Goal: Task Accomplishment & Management: Use online tool/utility

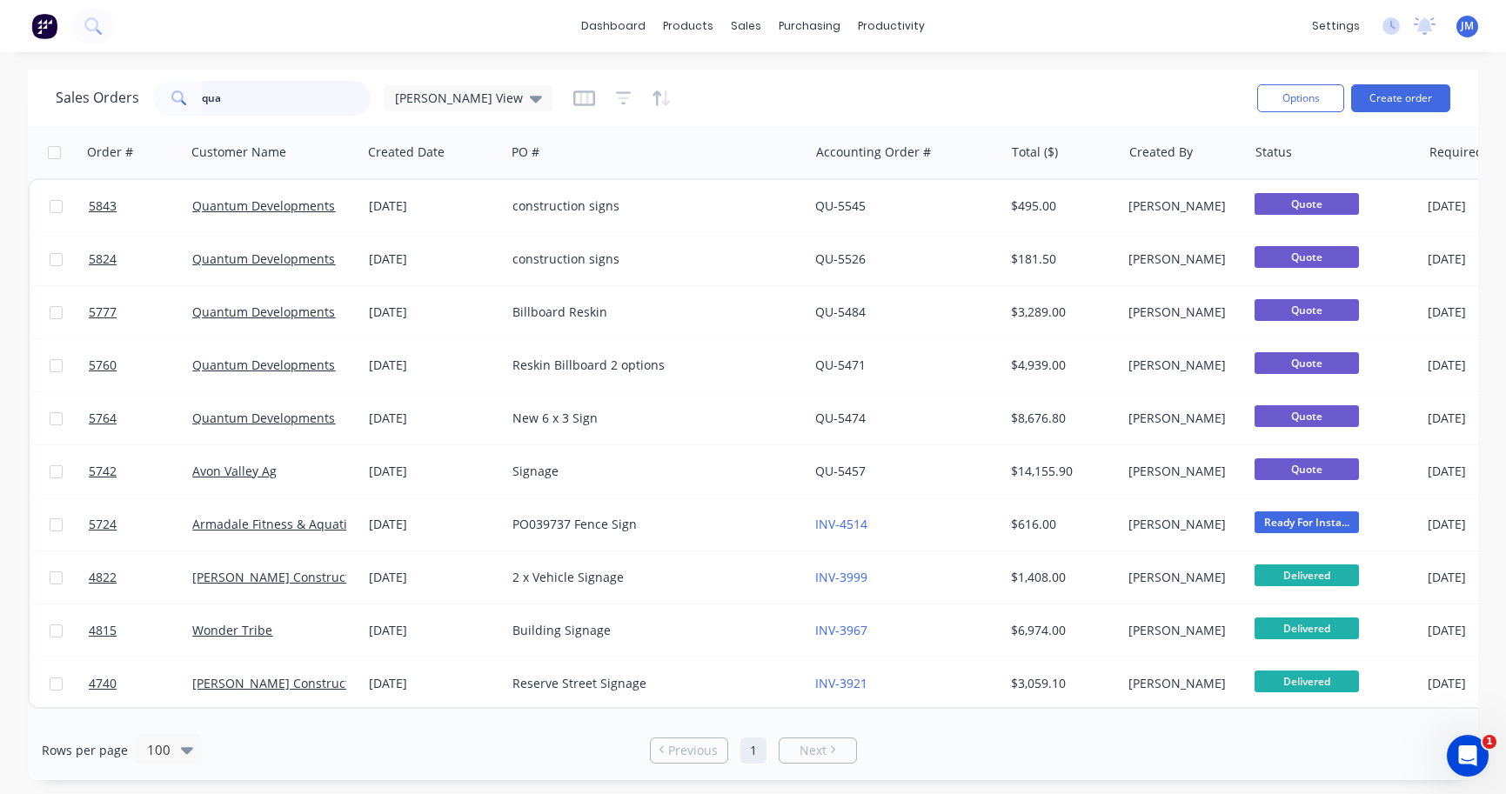
click at [351, 104] on input "qua" at bounding box center [287, 98] width 170 height 35
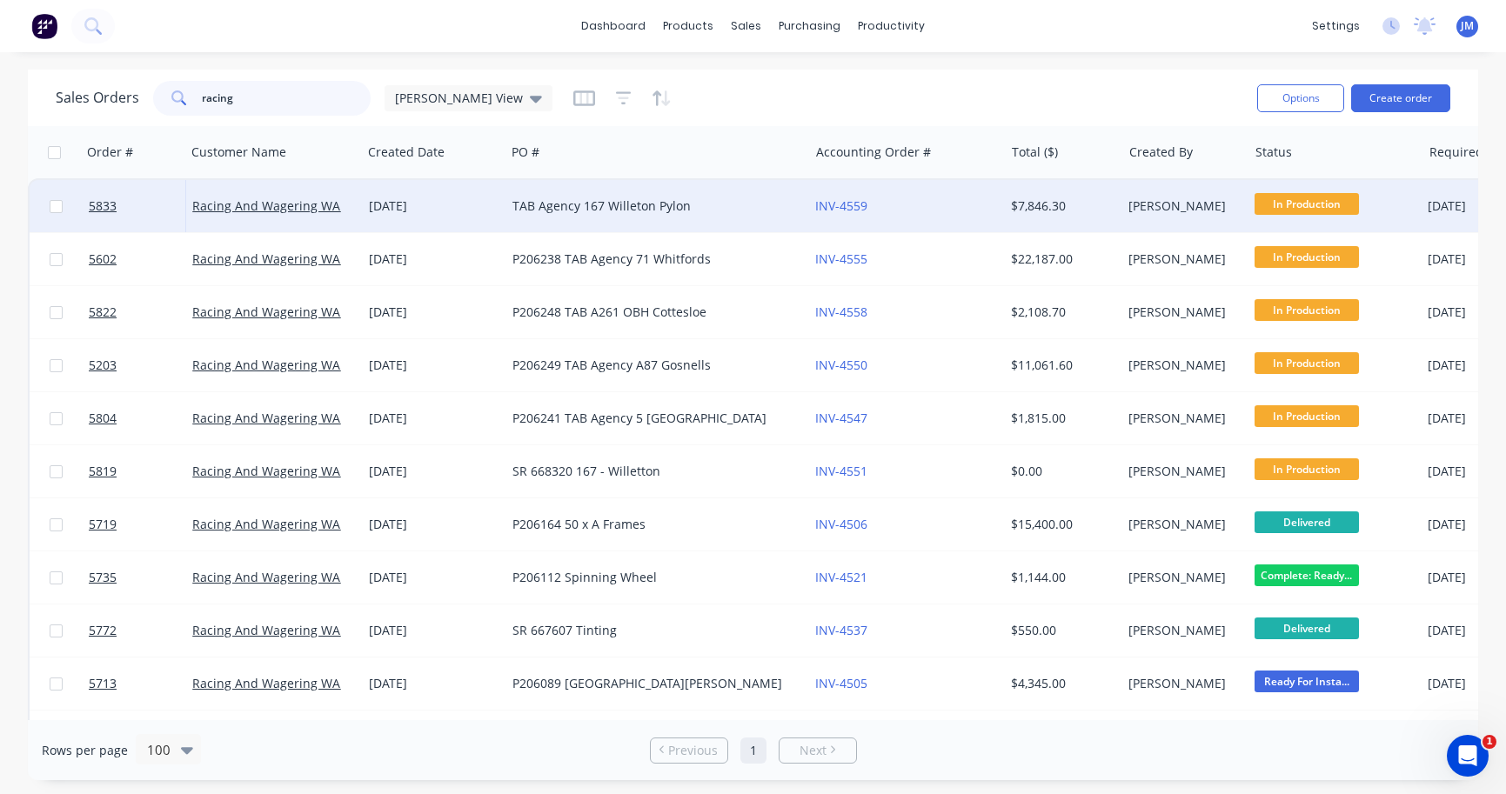
type input "racing"
click at [323, 204] on link "Racing And Wagering WA" at bounding box center [266, 205] width 148 height 17
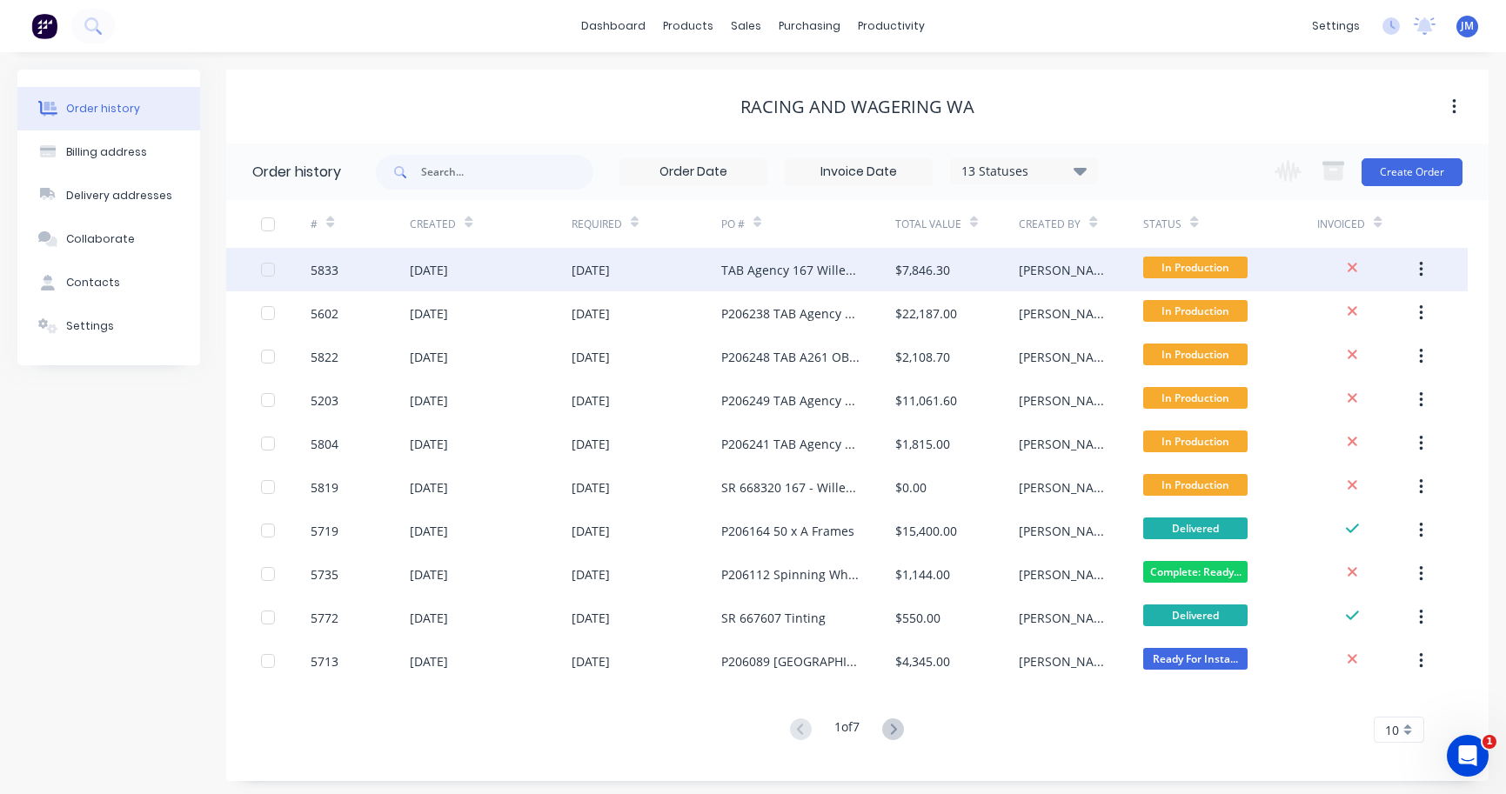
click at [740, 278] on div "TAB Agency 167 Willeton Pylon" at bounding box center [790, 270] width 139 height 18
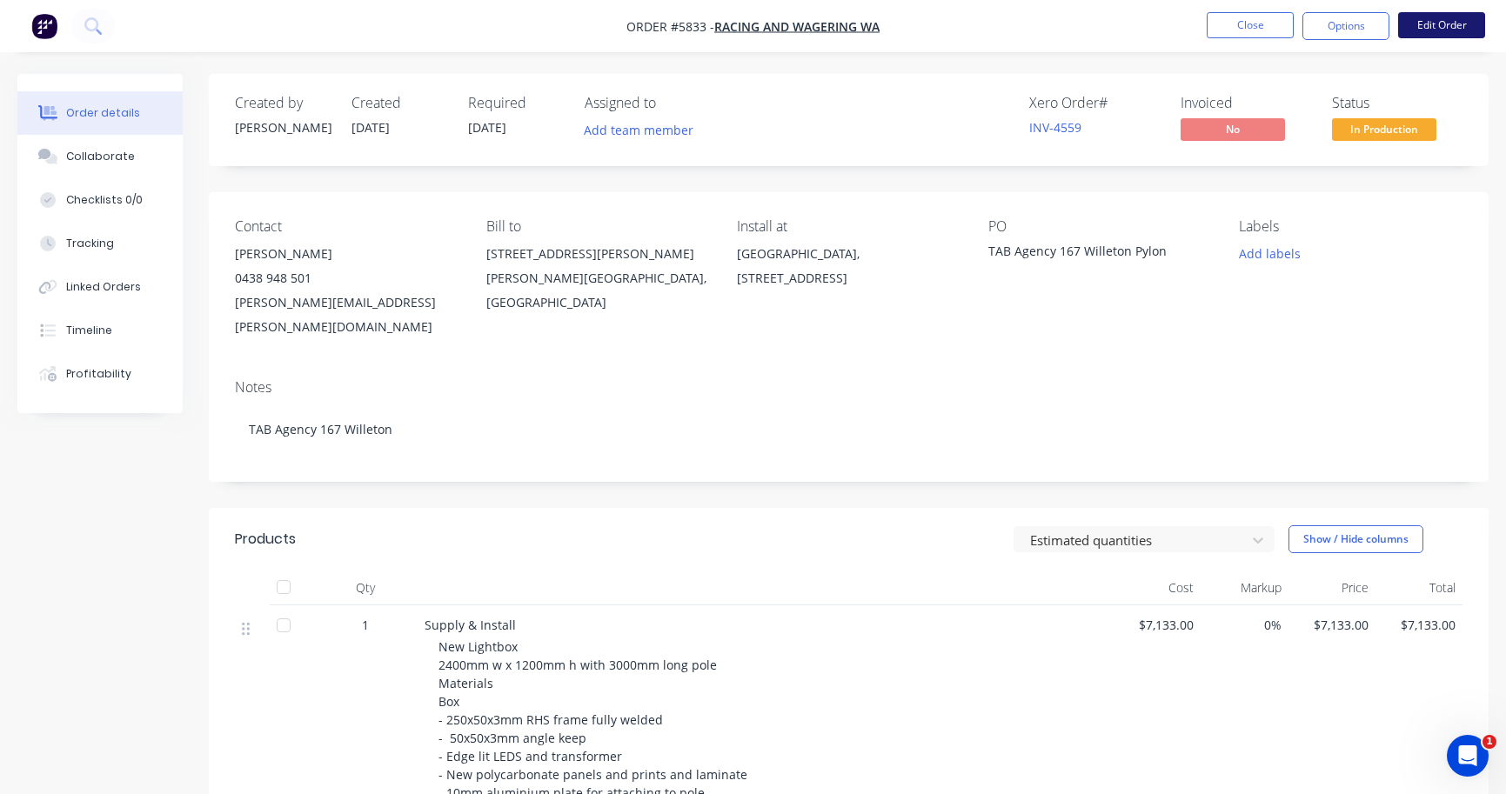
click at [1436, 37] on li "Edit Order" at bounding box center [1441, 26] width 87 height 28
click at [1443, 23] on button "Edit Order" at bounding box center [1441, 25] width 87 height 26
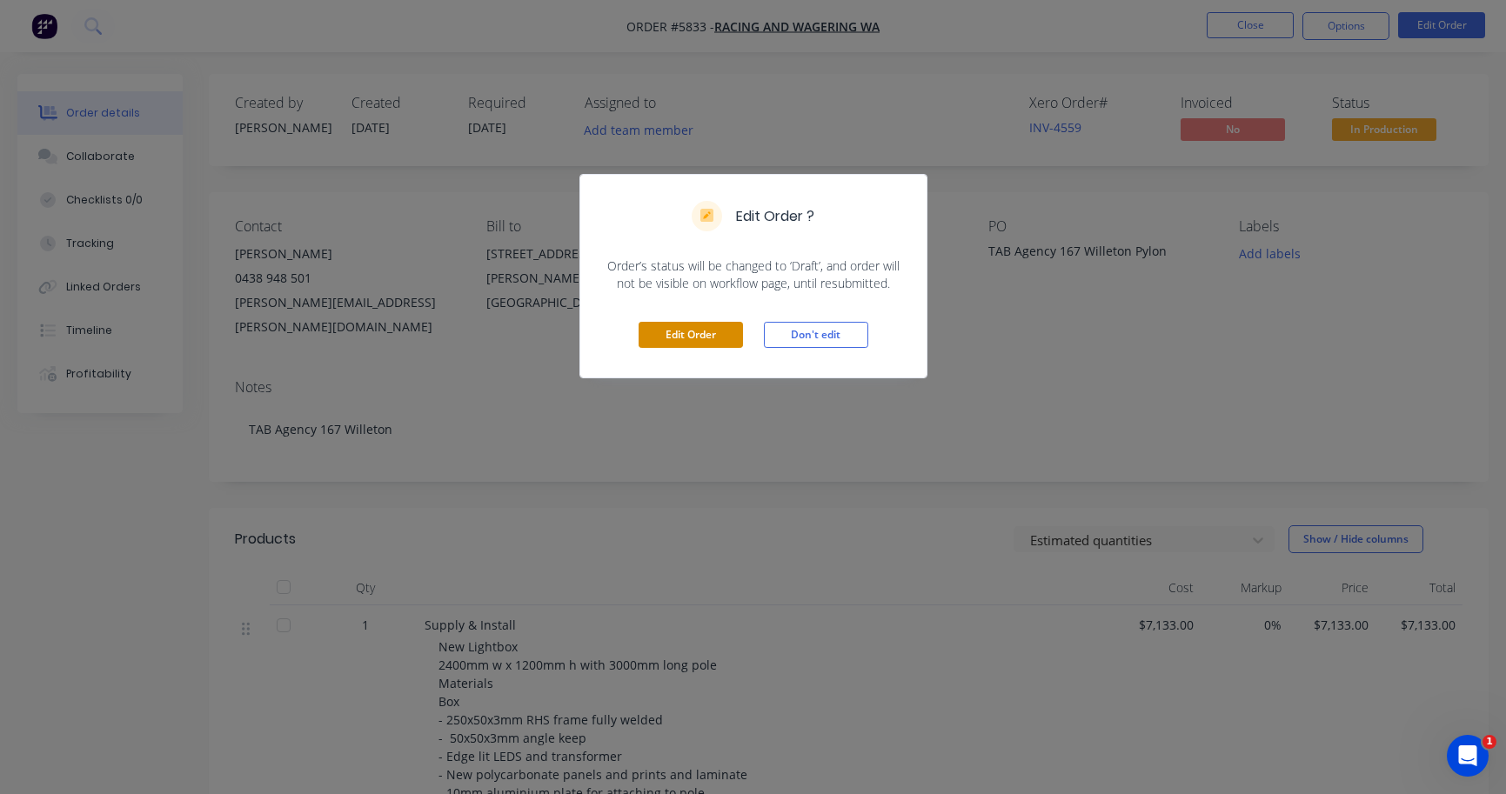
click at [688, 337] on button "Edit Order" at bounding box center [690, 335] width 104 height 26
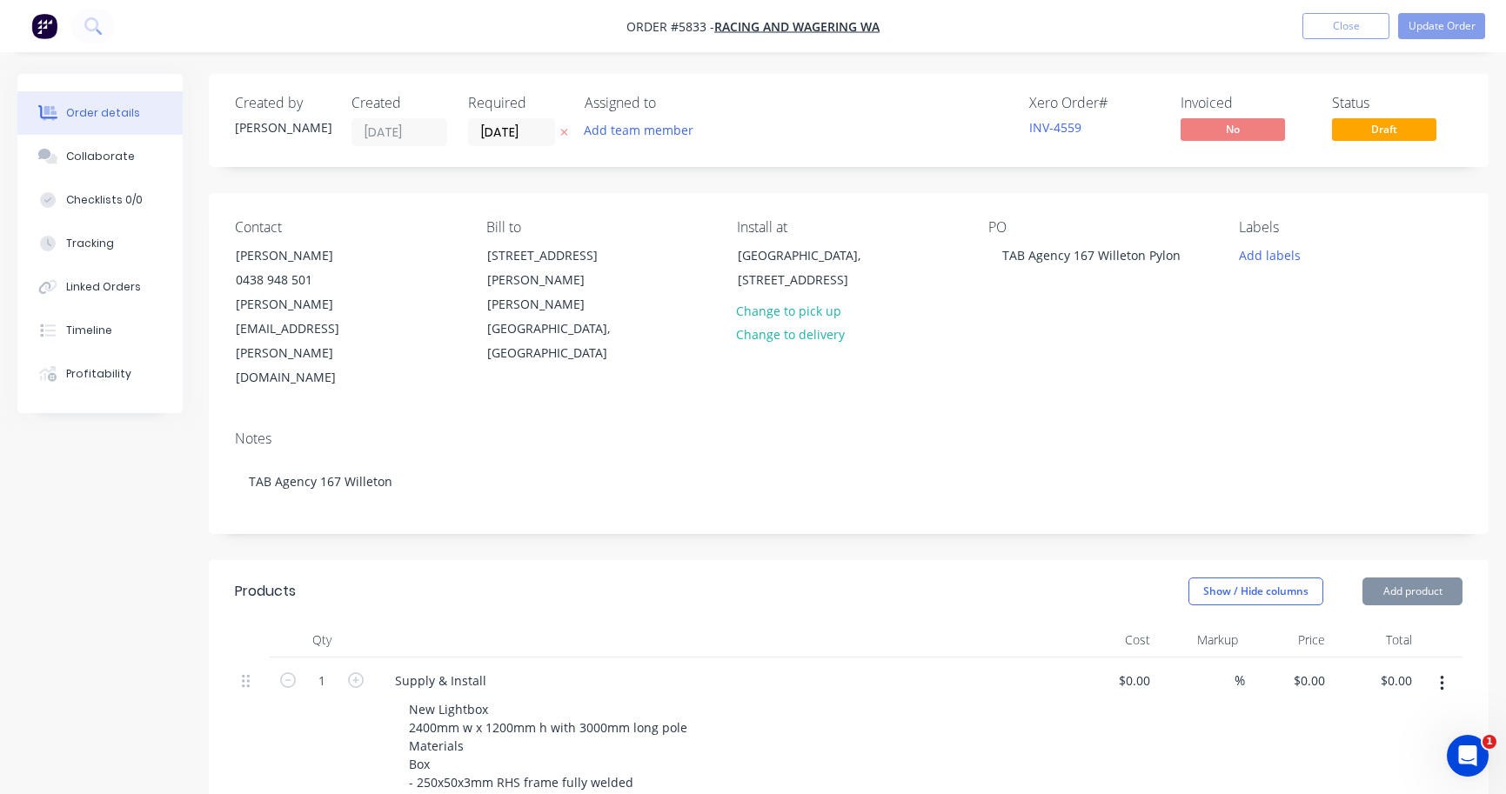
type input "$7,133.00"
click at [1003, 258] on div "TAB Agency 167 Willeton Pylon" at bounding box center [1091, 255] width 206 height 25
paste div
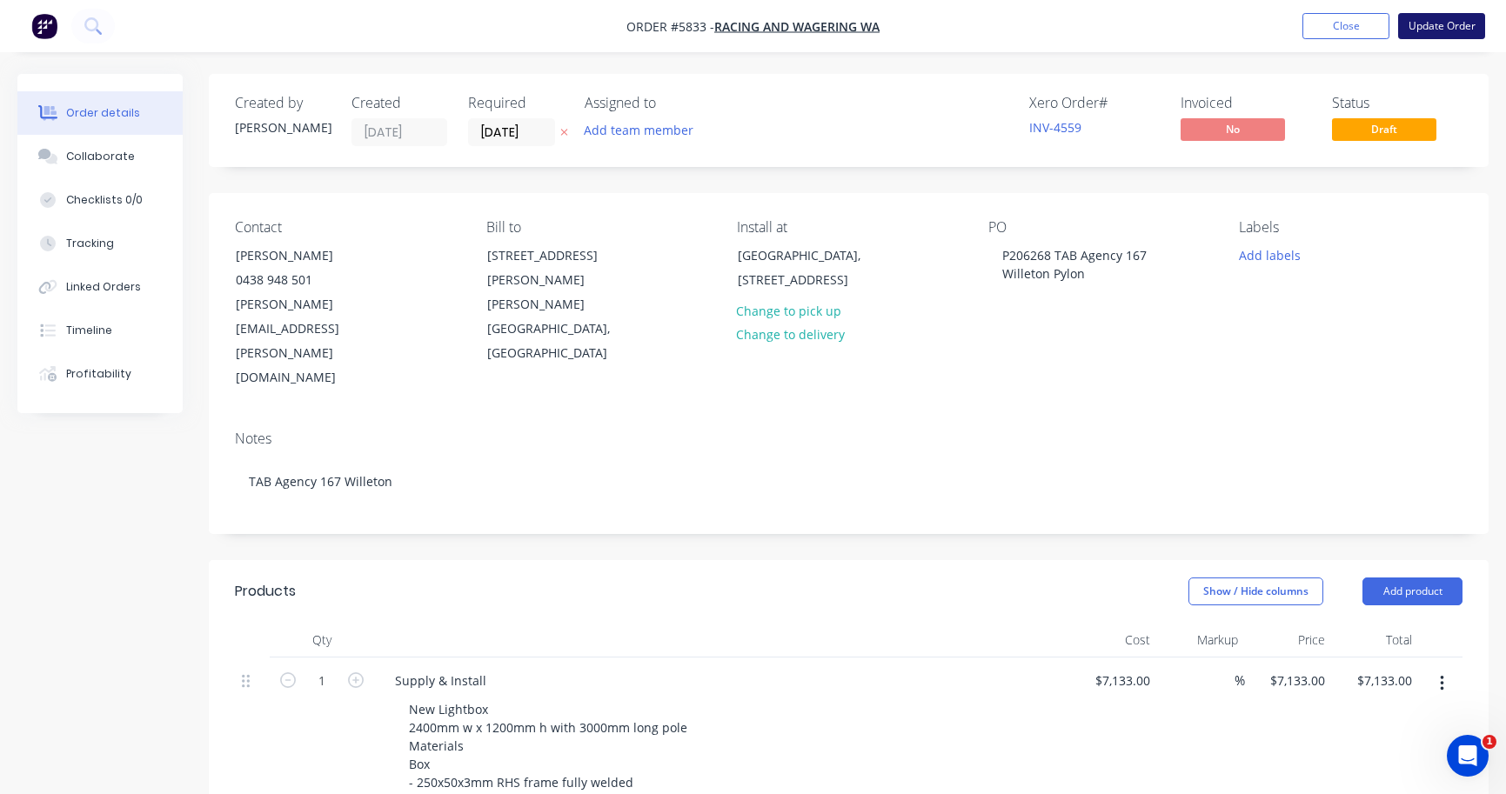
click at [1460, 23] on button "Update Order" at bounding box center [1441, 26] width 87 height 26
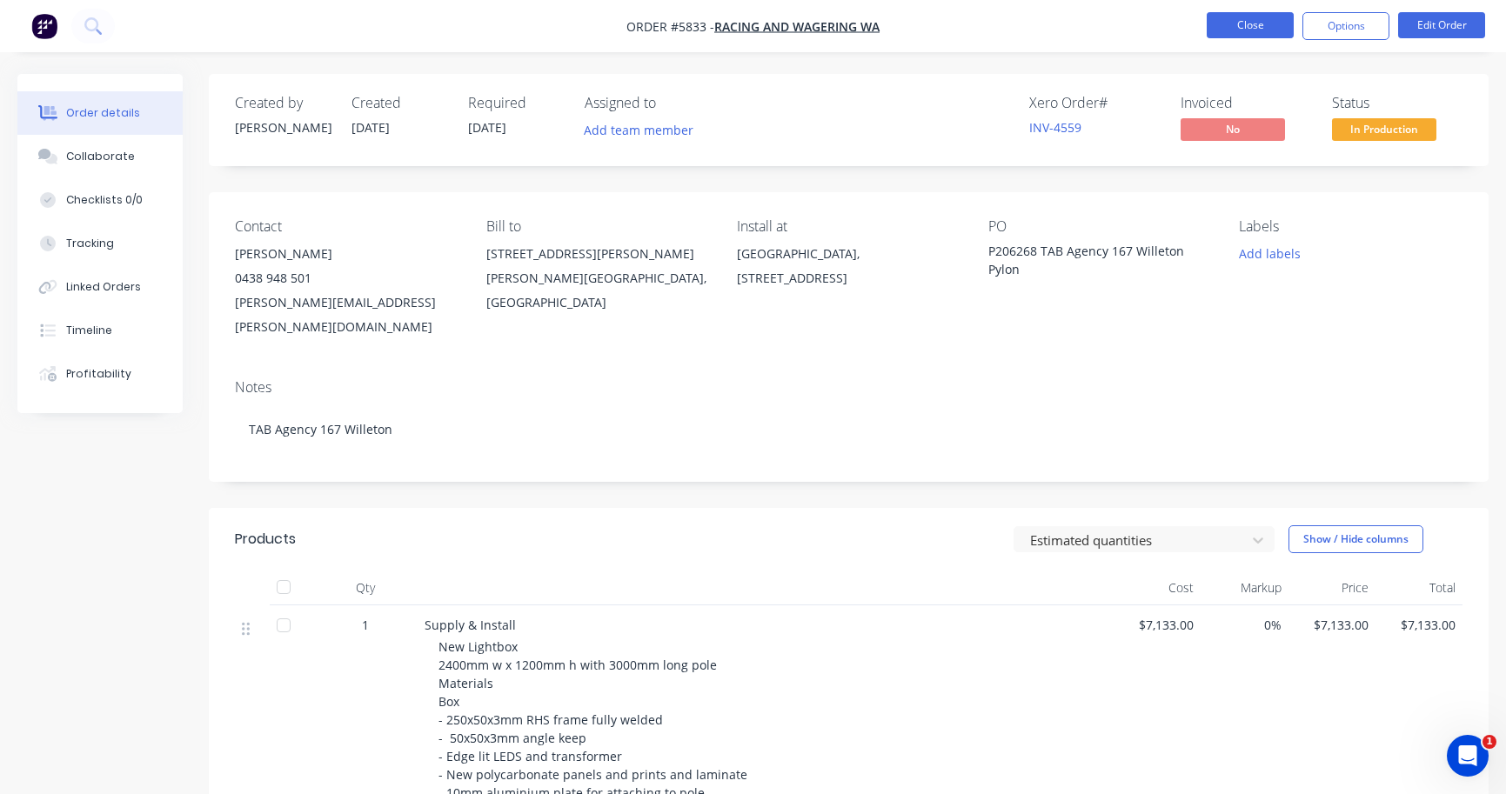
click at [1239, 33] on button "Close" at bounding box center [1249, 25] width 87 height 26
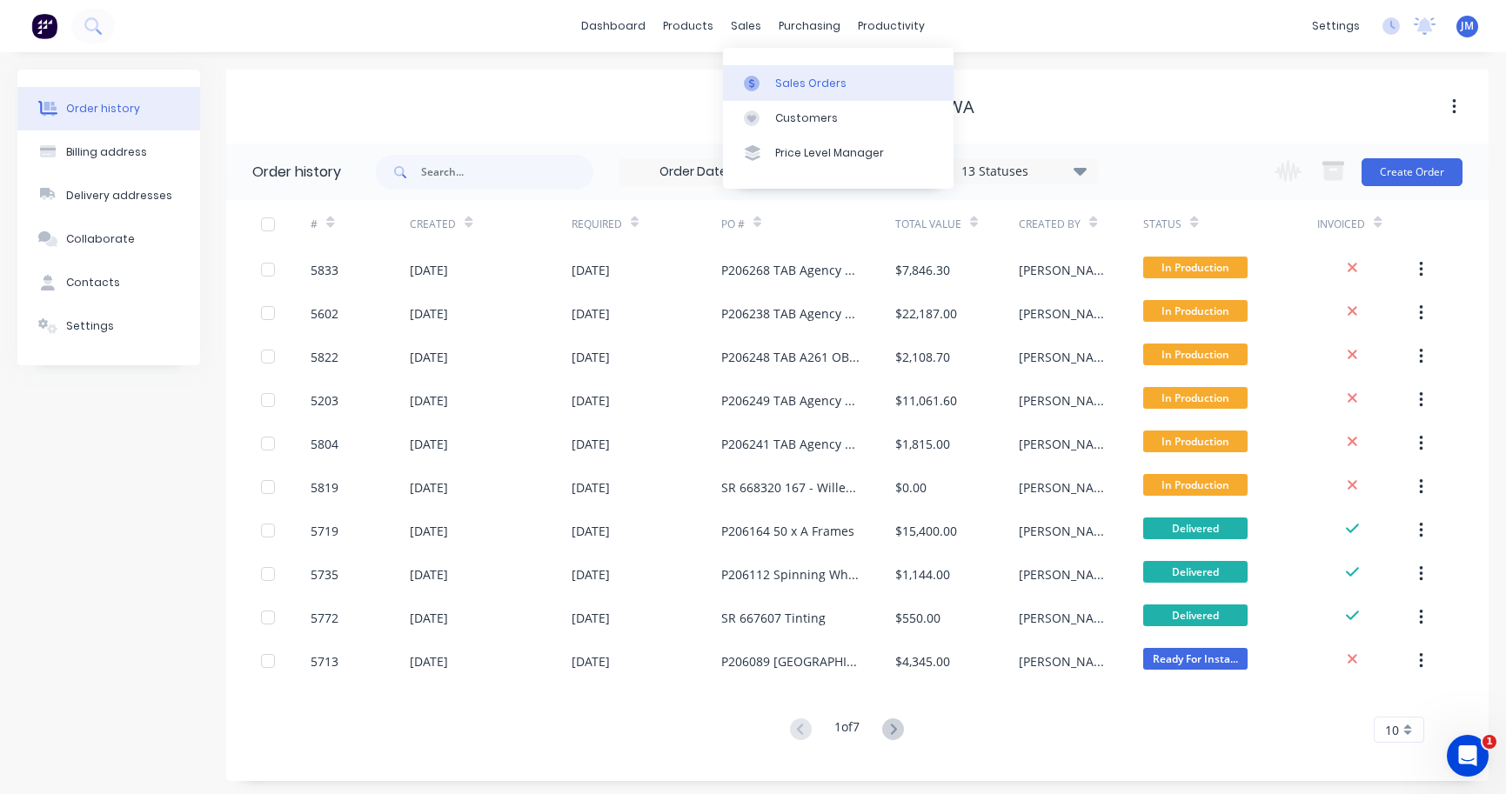
click at [785, 77] on div "Sales Orders" at bounding box center [810, 84] width 71 height 16
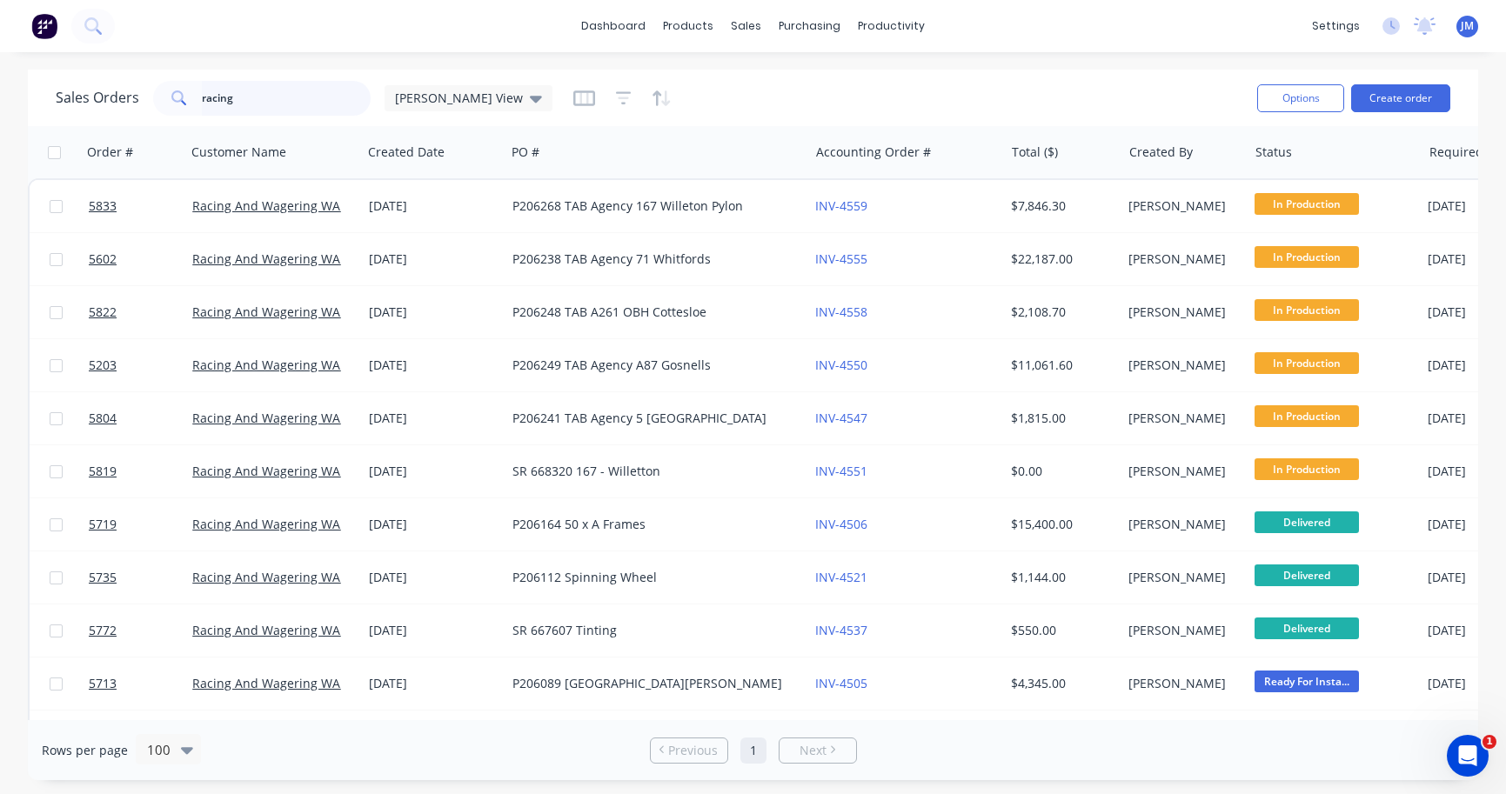
click at [264, 103] on input "racing" at bounding box center [287, 98] width 170 height 35
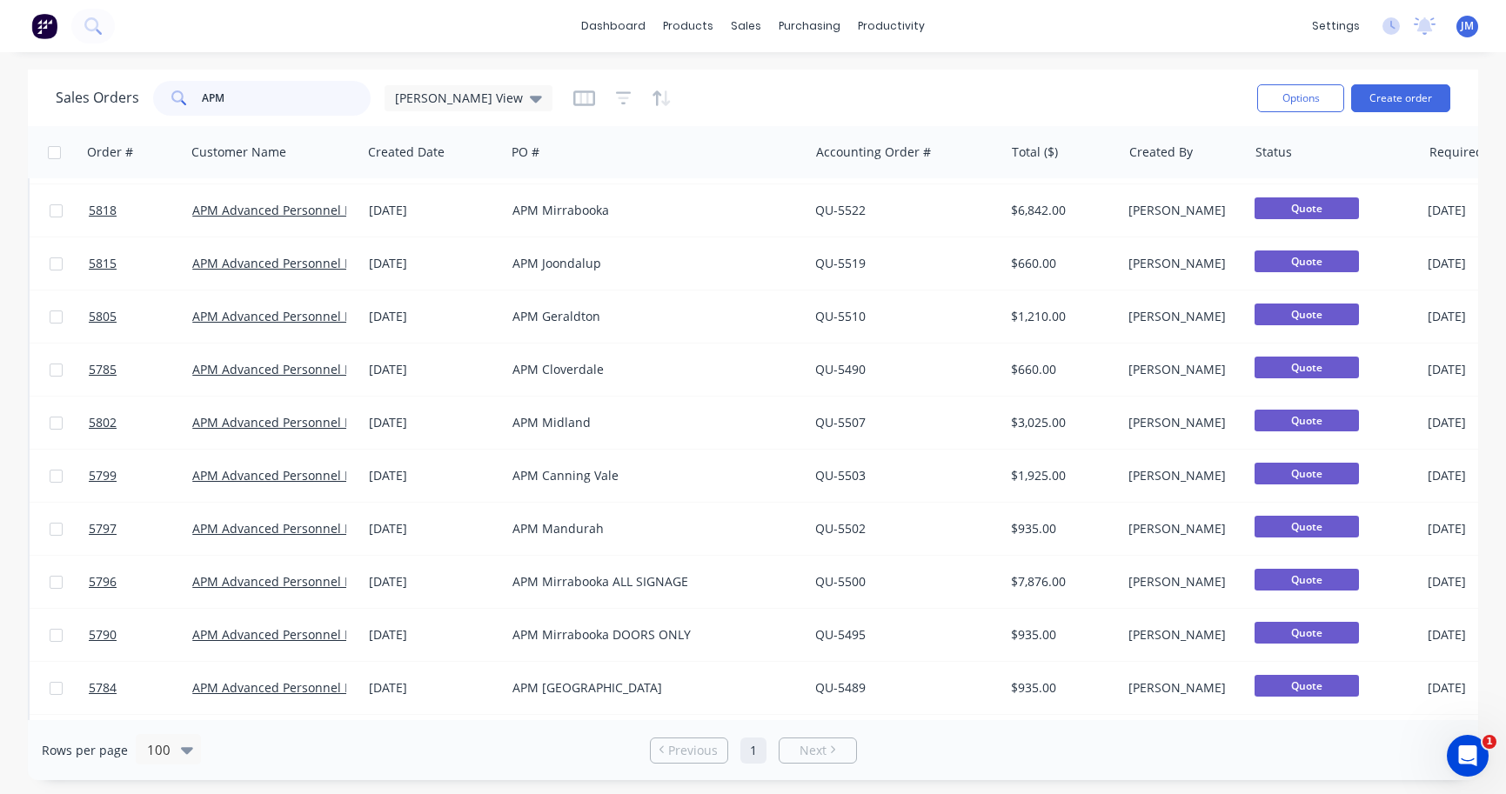
scroll to position [366, 0]
click at [261, 97] on input "APM" at bounding box center [287, 98] width 170 height 35
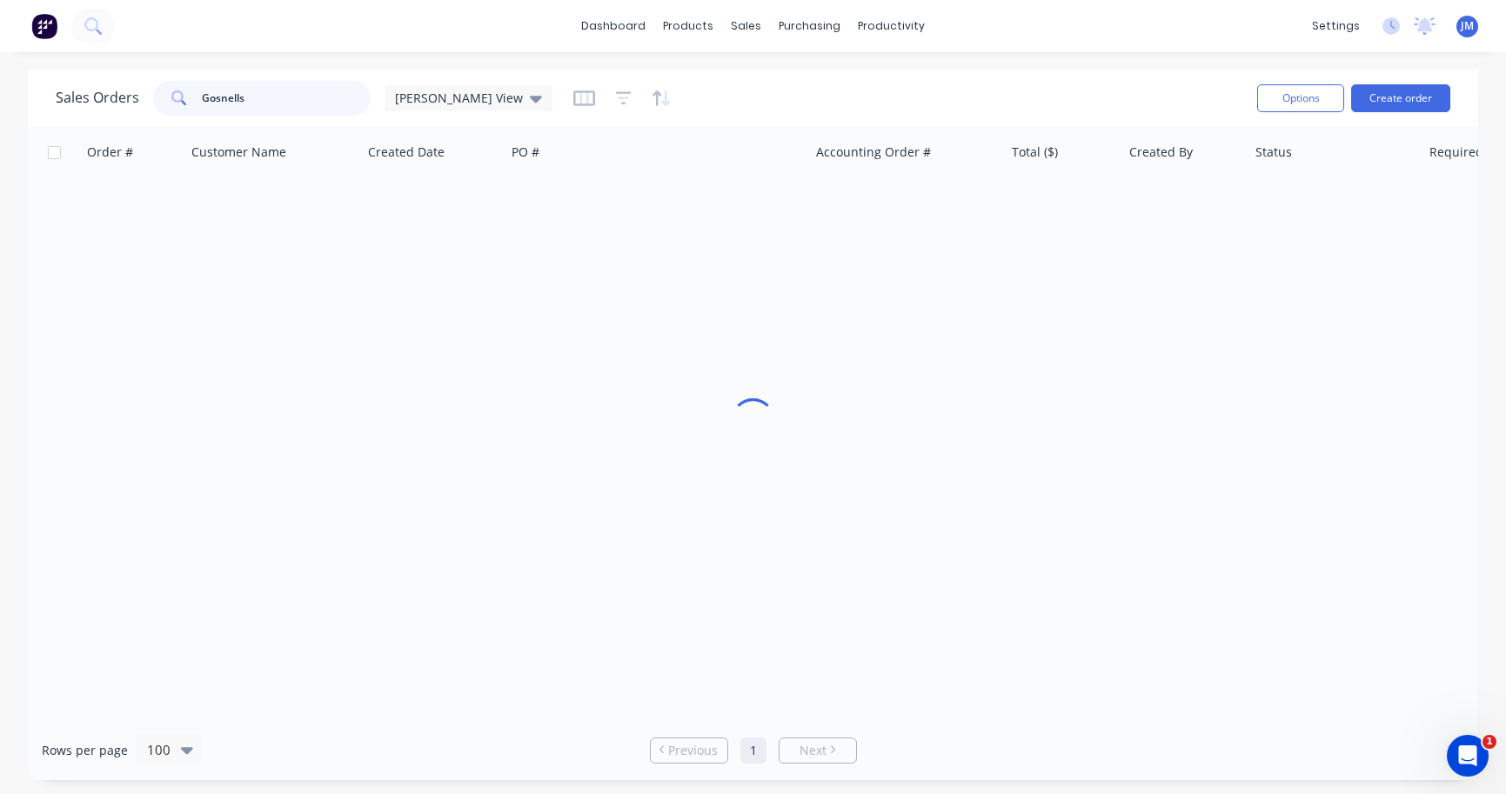
scroll to position [0, 0]
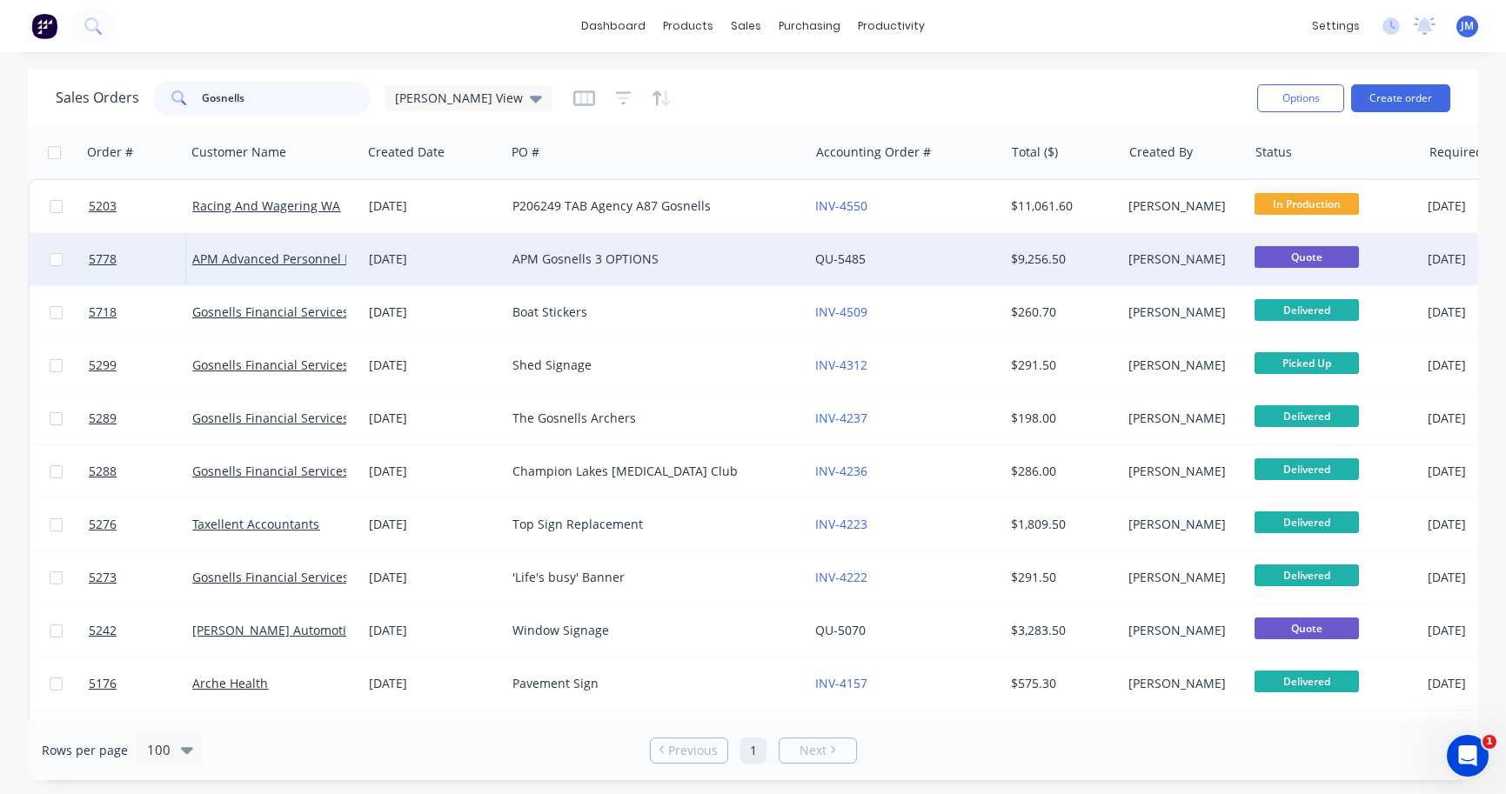
type input "Gosnells"
click at [591, 253] on div "APM Gosnells 3 OPTIONS" at bounding box center [649, 259] width 275 height 17
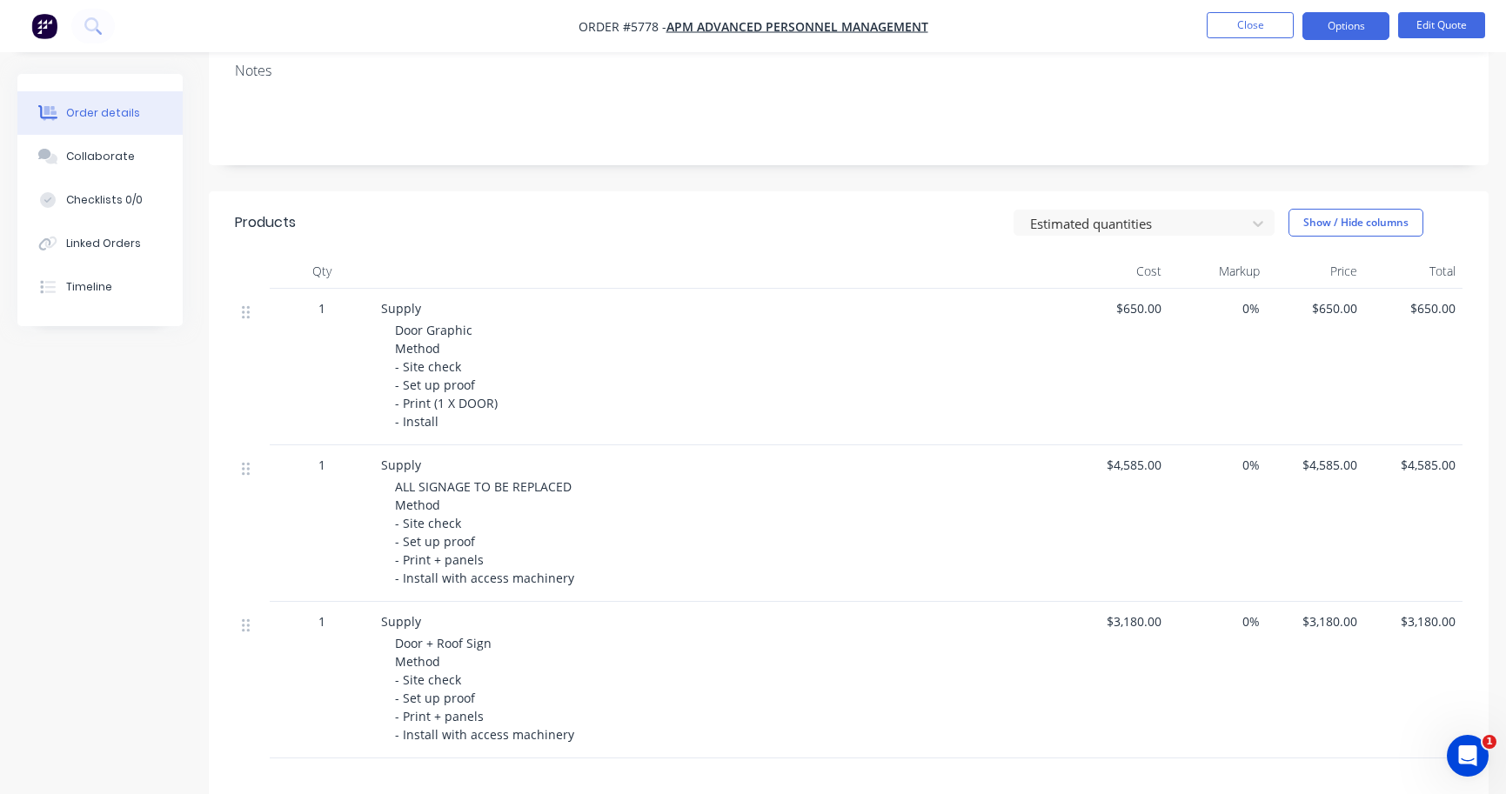
scroll to position [314, 0]
click at [1356, 26] on button "Options" at bounding box center [1345, 26] width 87 height 28
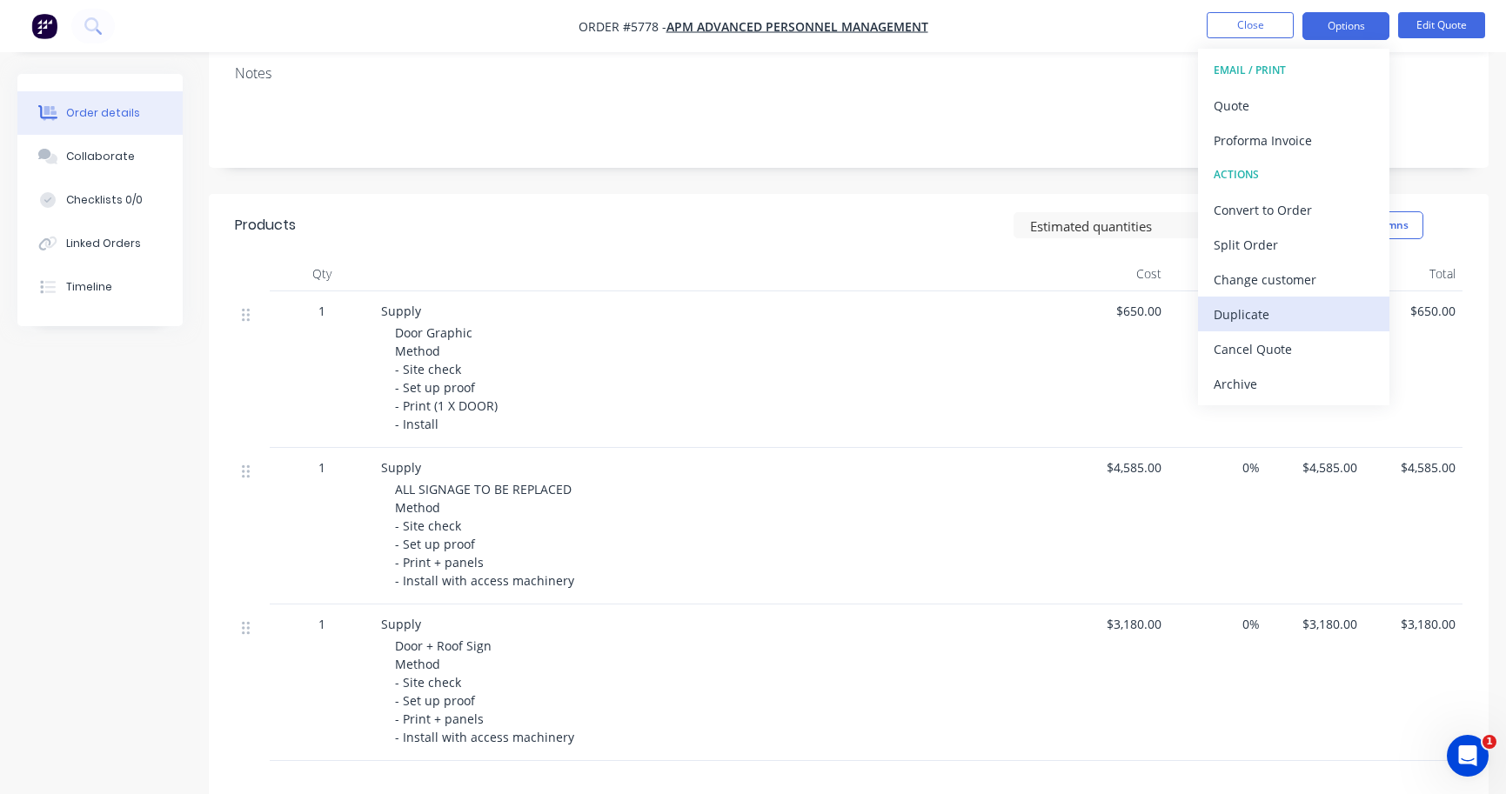
click at [1289, 312] on div "Duplicate" at bounding box center [1293, 314] width 160 height 25
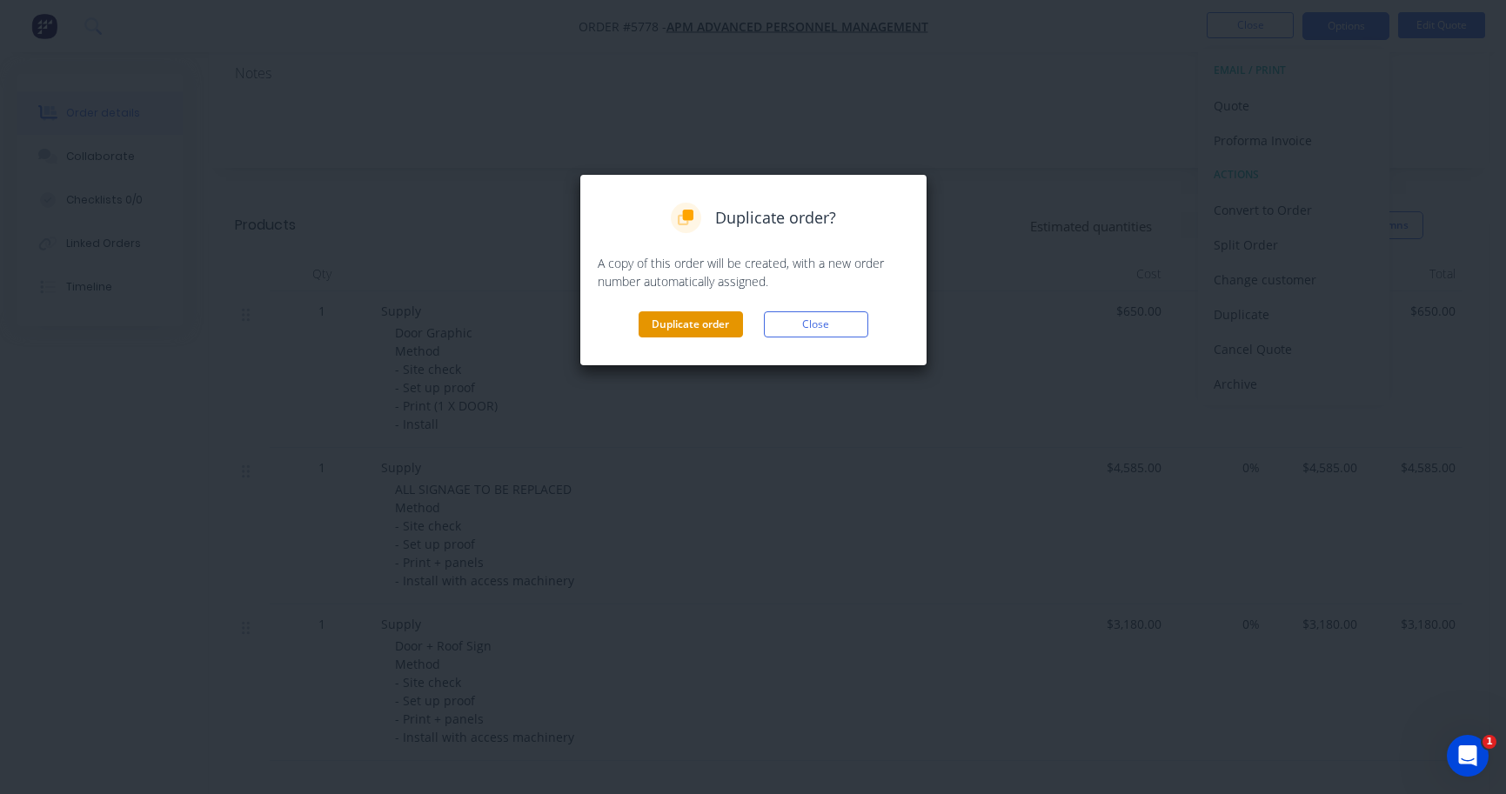
click at [721, 325] on button "Duplicate order" at bounding box center [690, 324] width 104 height 26
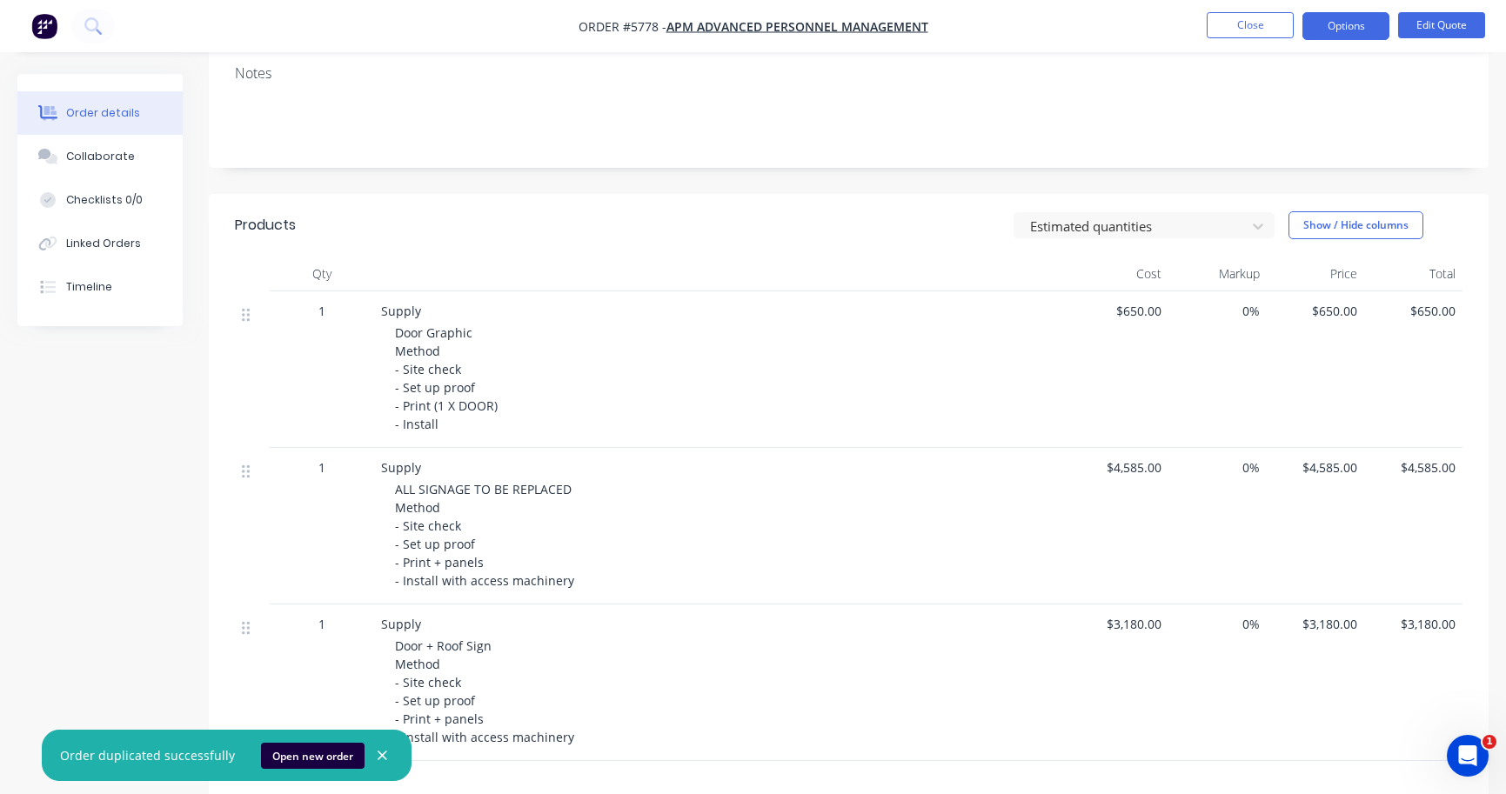
click at [1250, 41] on nav "Order #5778 - APM Advanced Personnel Management Close Options Edit Quote" at bounding box center [753, 26] width 1506 height 52
click at [1250, 29] on button "Close" at bounding box center [1249, 25] width 87 height 26
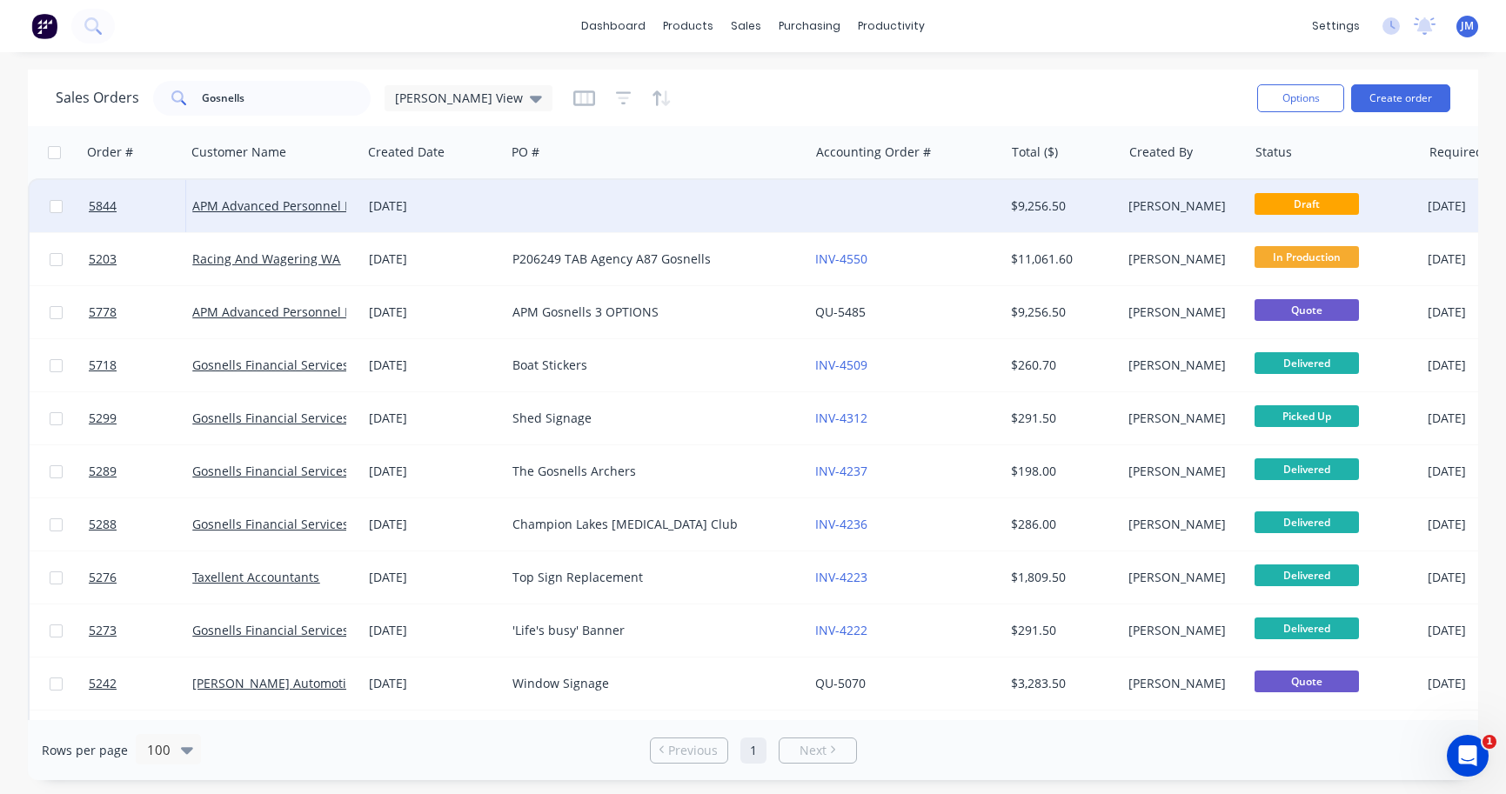
click at [534, 204] on div at bounding box center [656, 206] width 303 height 52
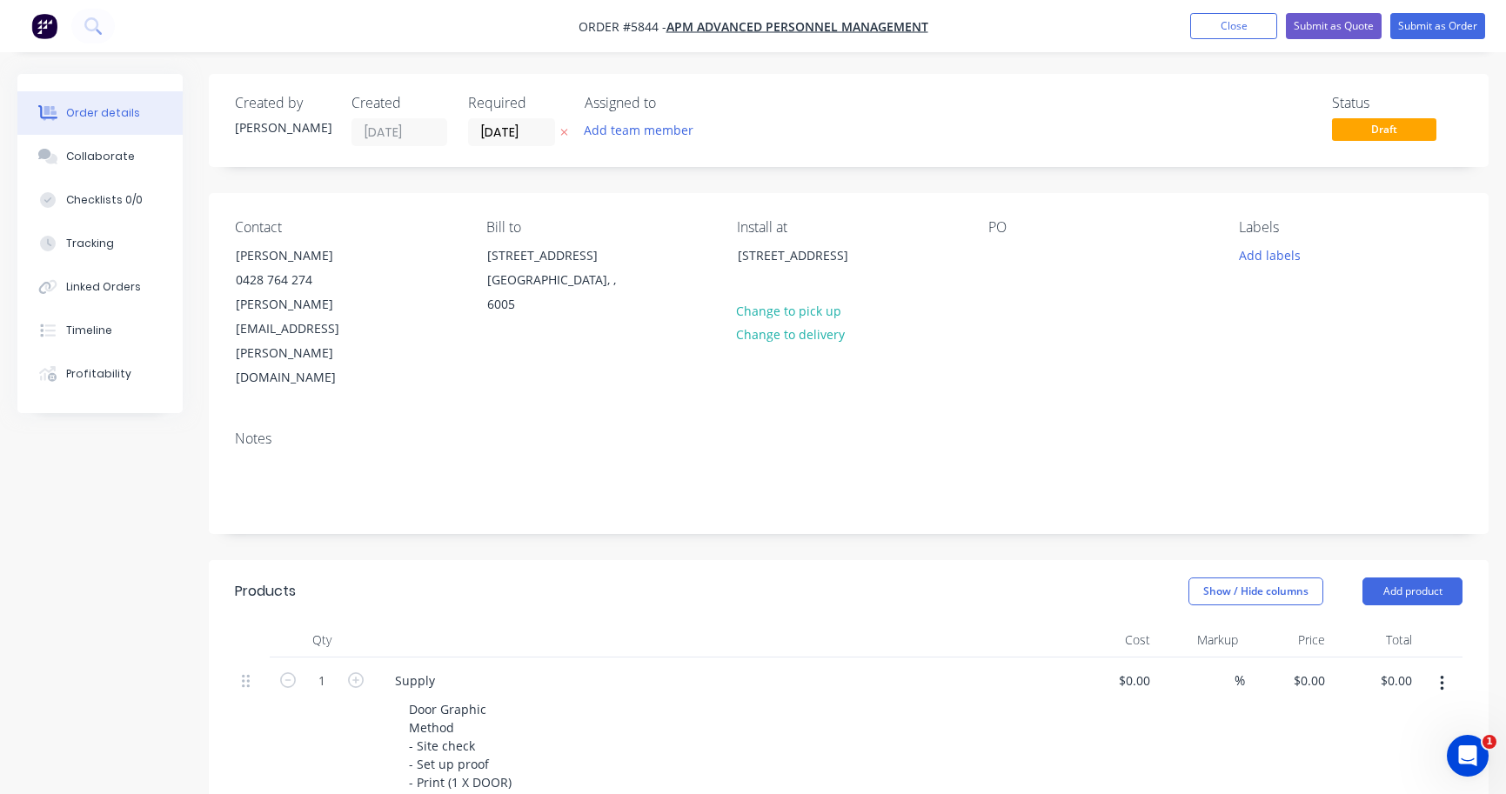
type input "$650.00"
type input "$4,585.00"
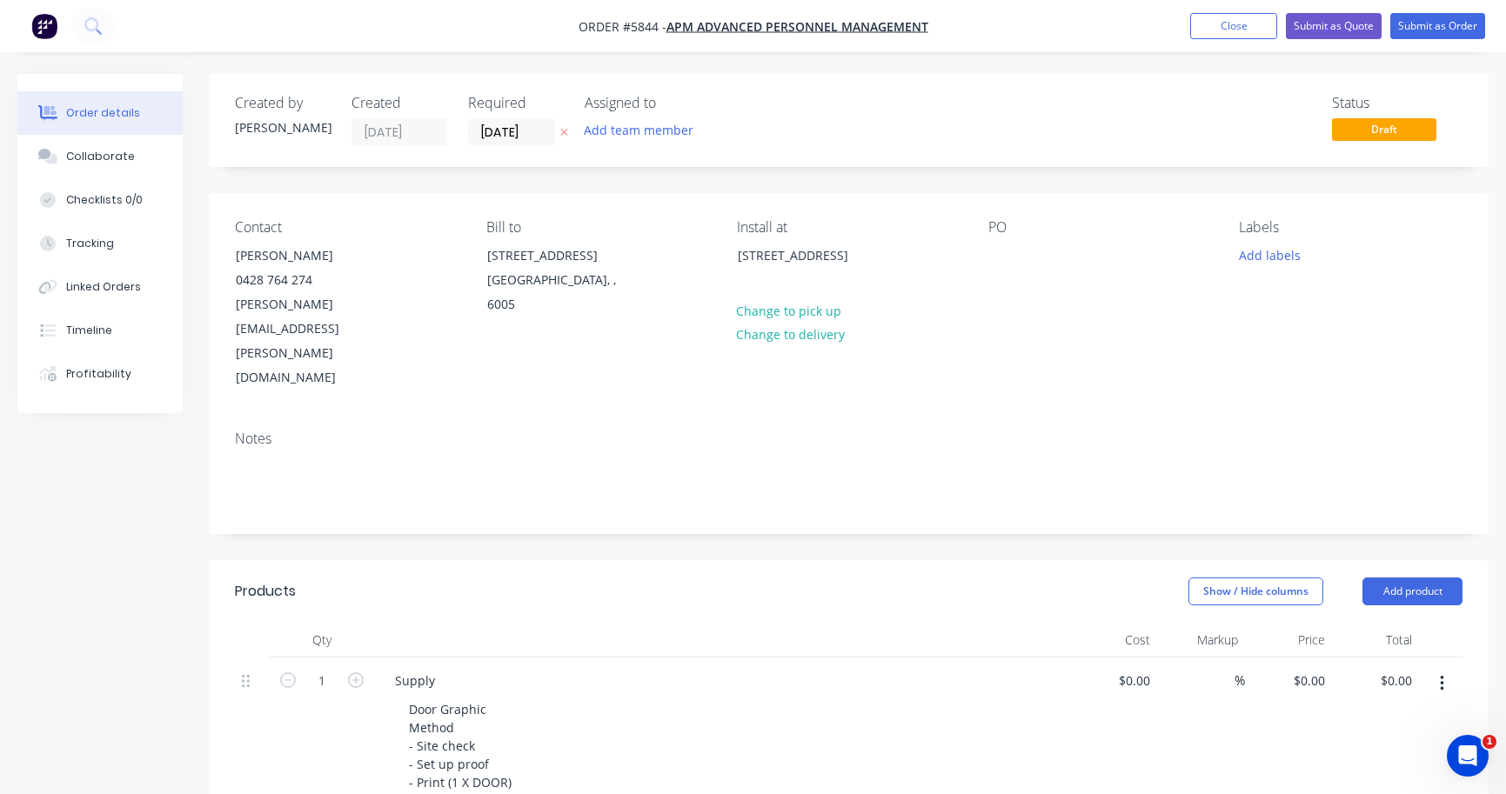
type input "$4,585.00"
type input "$3,180.00"
click at [999, 264] on div at bounding box center [1002, 255] width 28 height 25
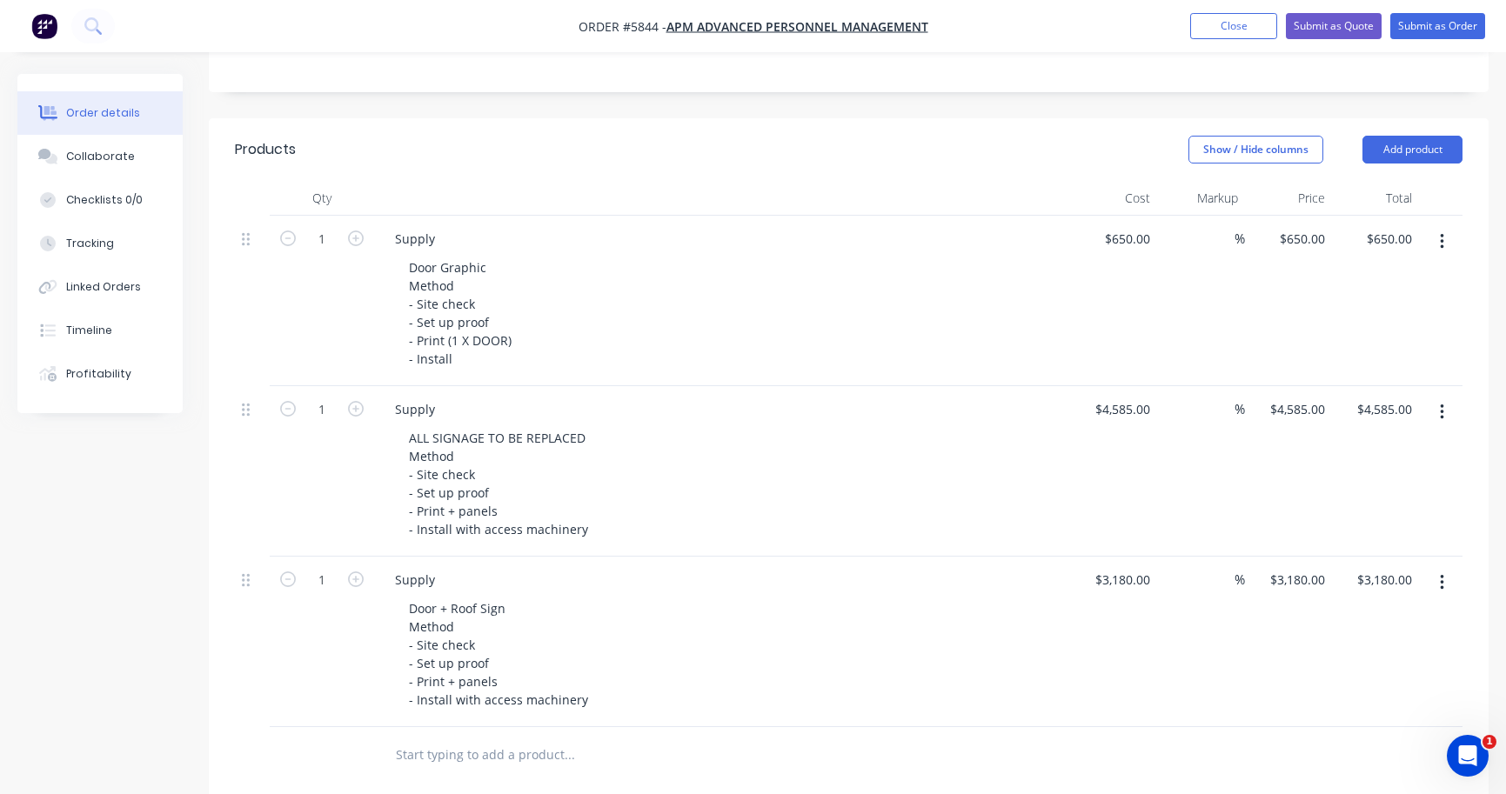
scroll to position [500, 0]
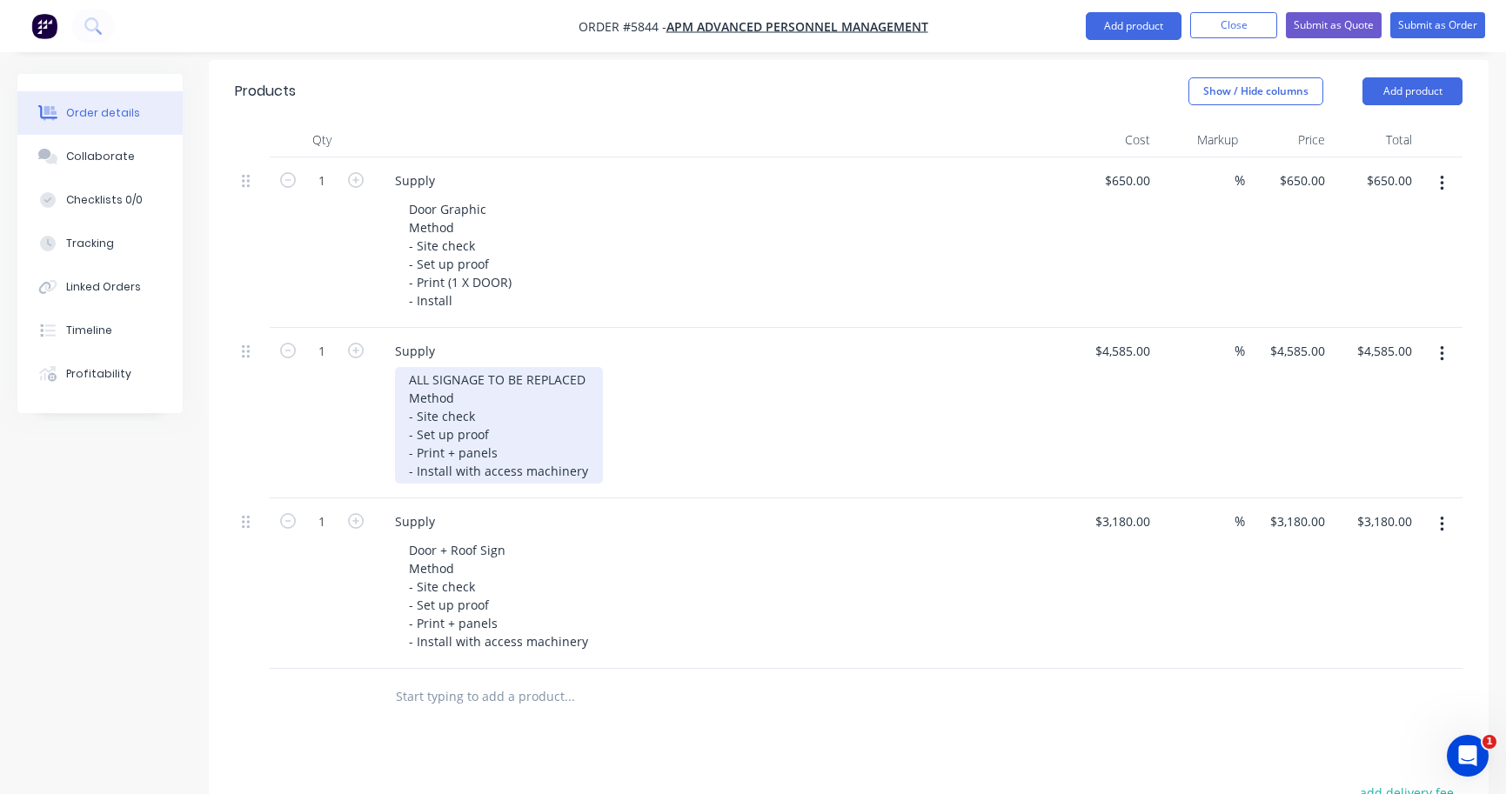
click at [585, 367] on div "ALL SIGNAGE TO BE REPLACED Method - Site check - Set up proof - Print + panels …" at bounding box center [499, 425] width 208 height 117
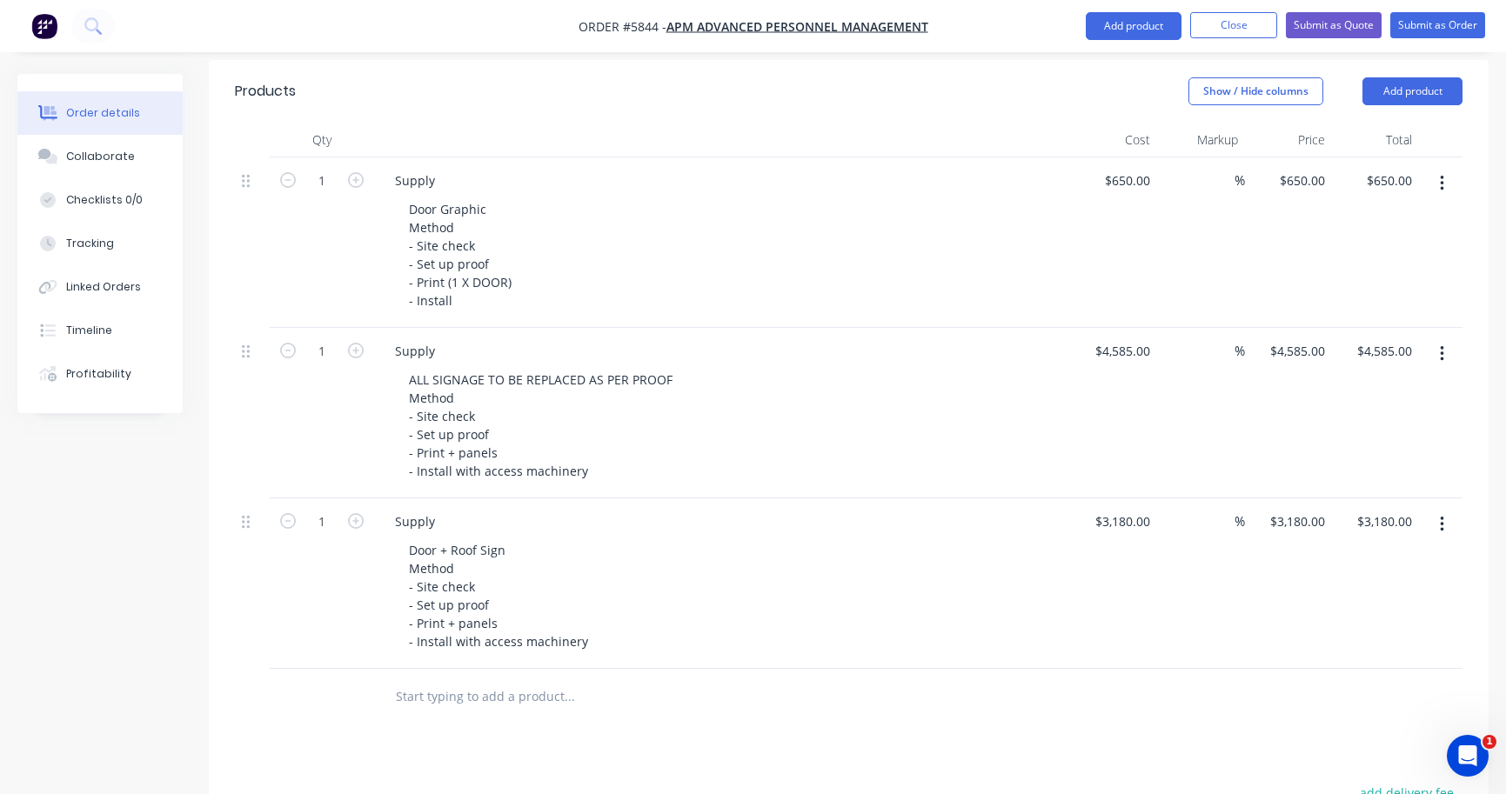
click at [1443, 515] on icon "button" at bounding box center [1442, 524] width 4 height 19
click at [1368, 662] on div "Delete" at bounding box center [1380, 674] width 134 height 25
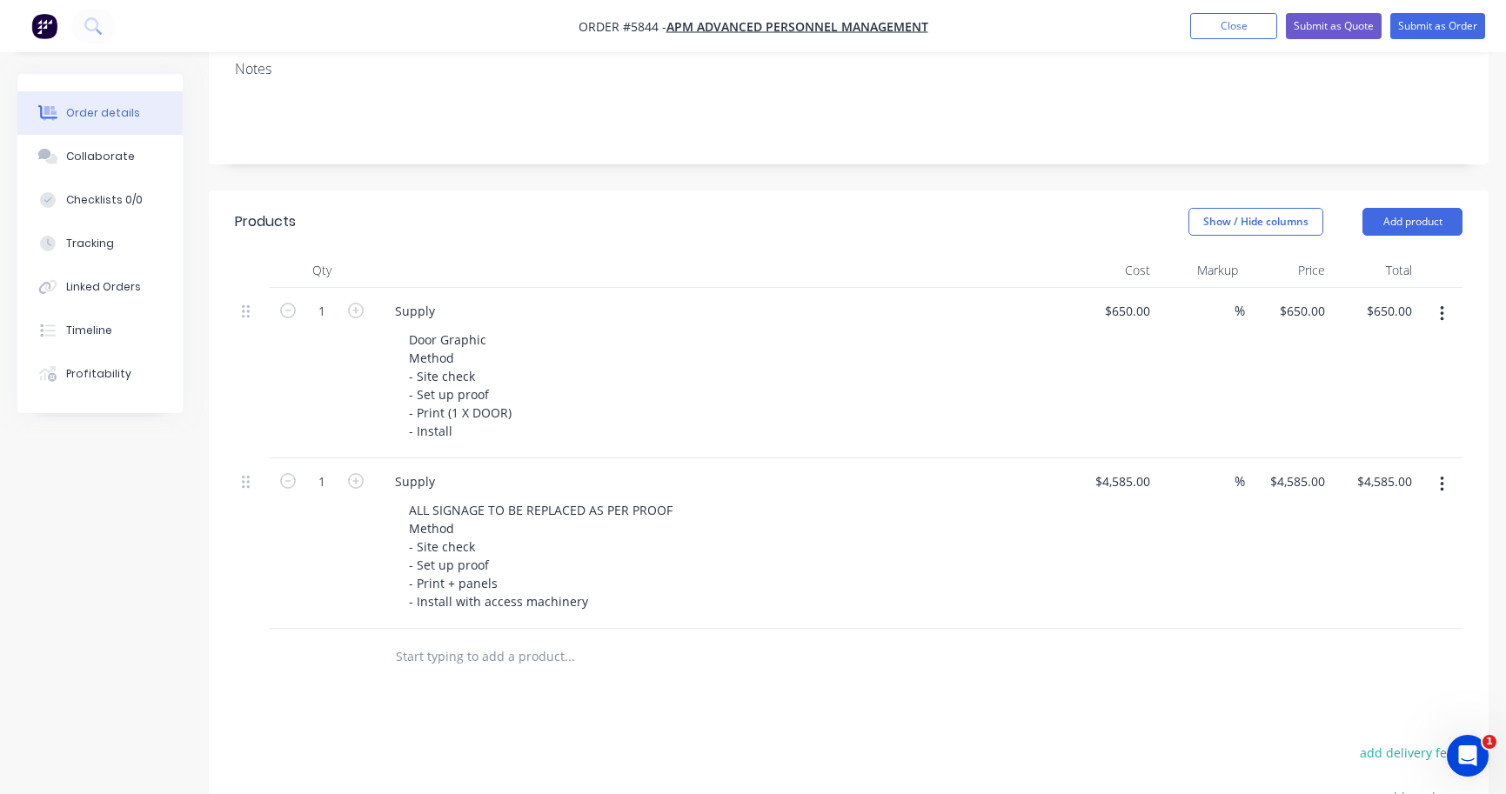
scroll to position [203, 0]
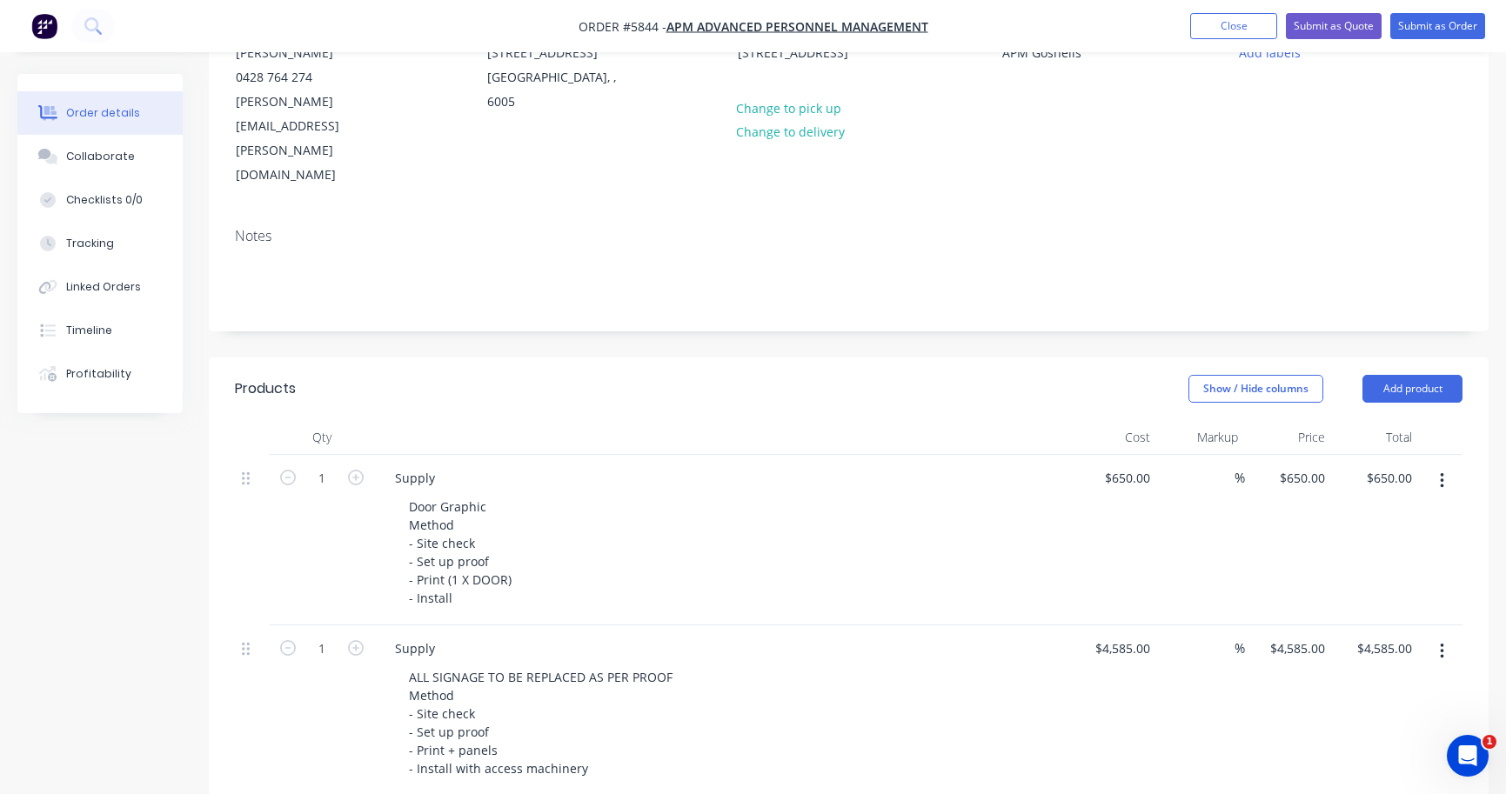
click at [1450, 465] on button "button" at bounding box center [1441, 480] width 41 height 31
click at [1393, 618] on div "Delete" at bounding box center [1380, 630] width 134 height 25
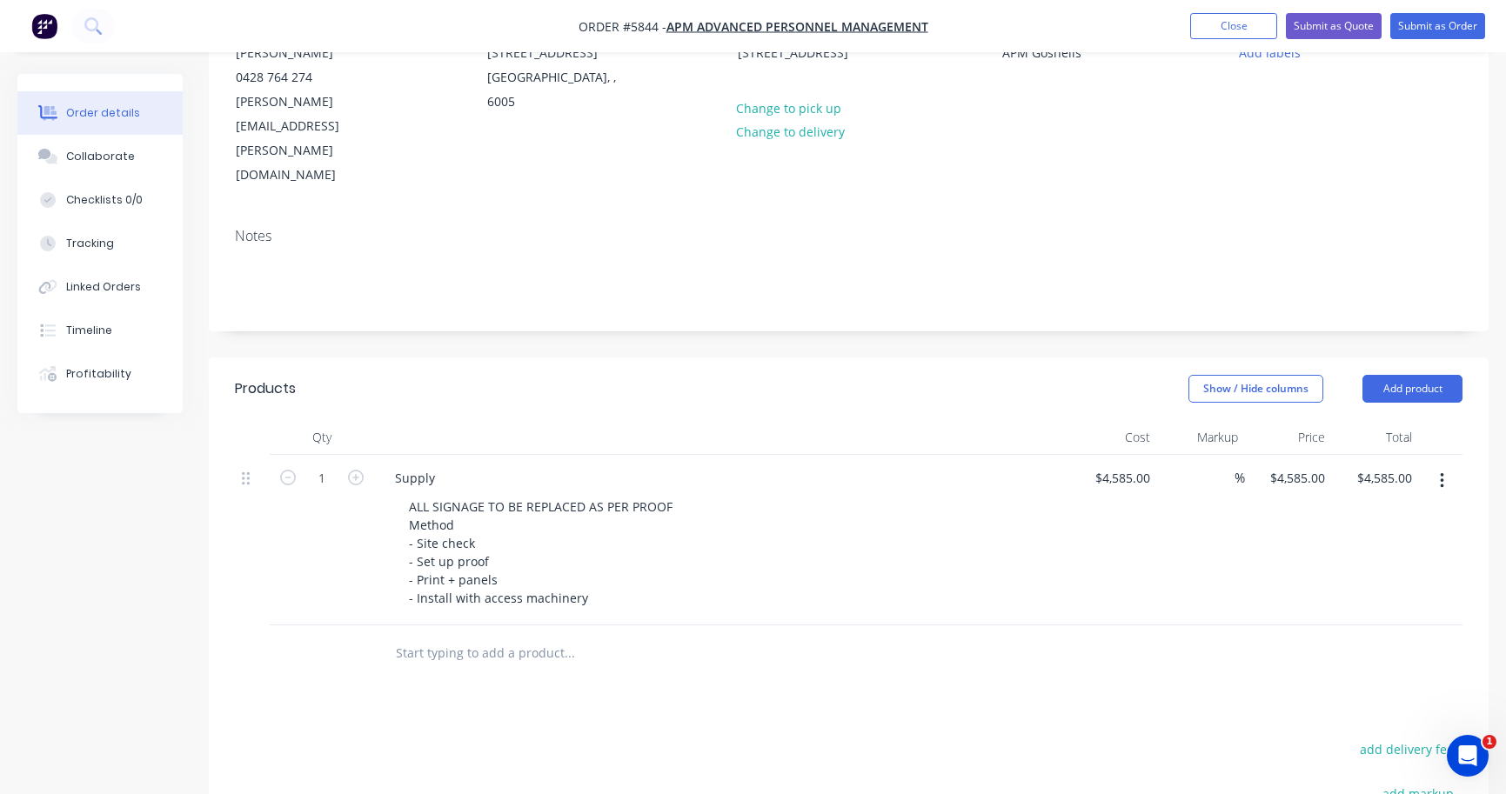
click at [1059, 625] on div at bounding box center [848, 653] width 1227 height 57
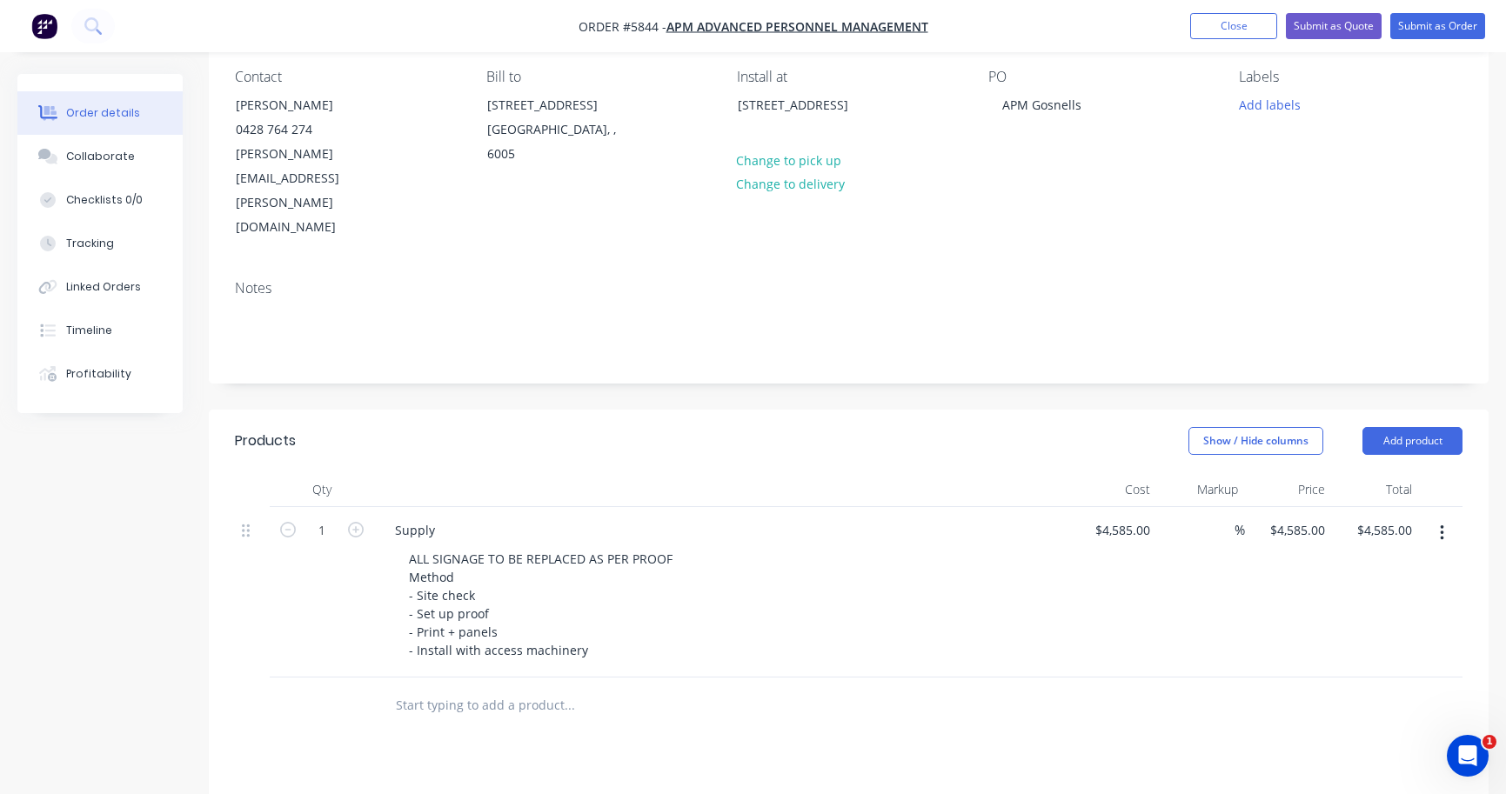
scroll to position [137, 0]
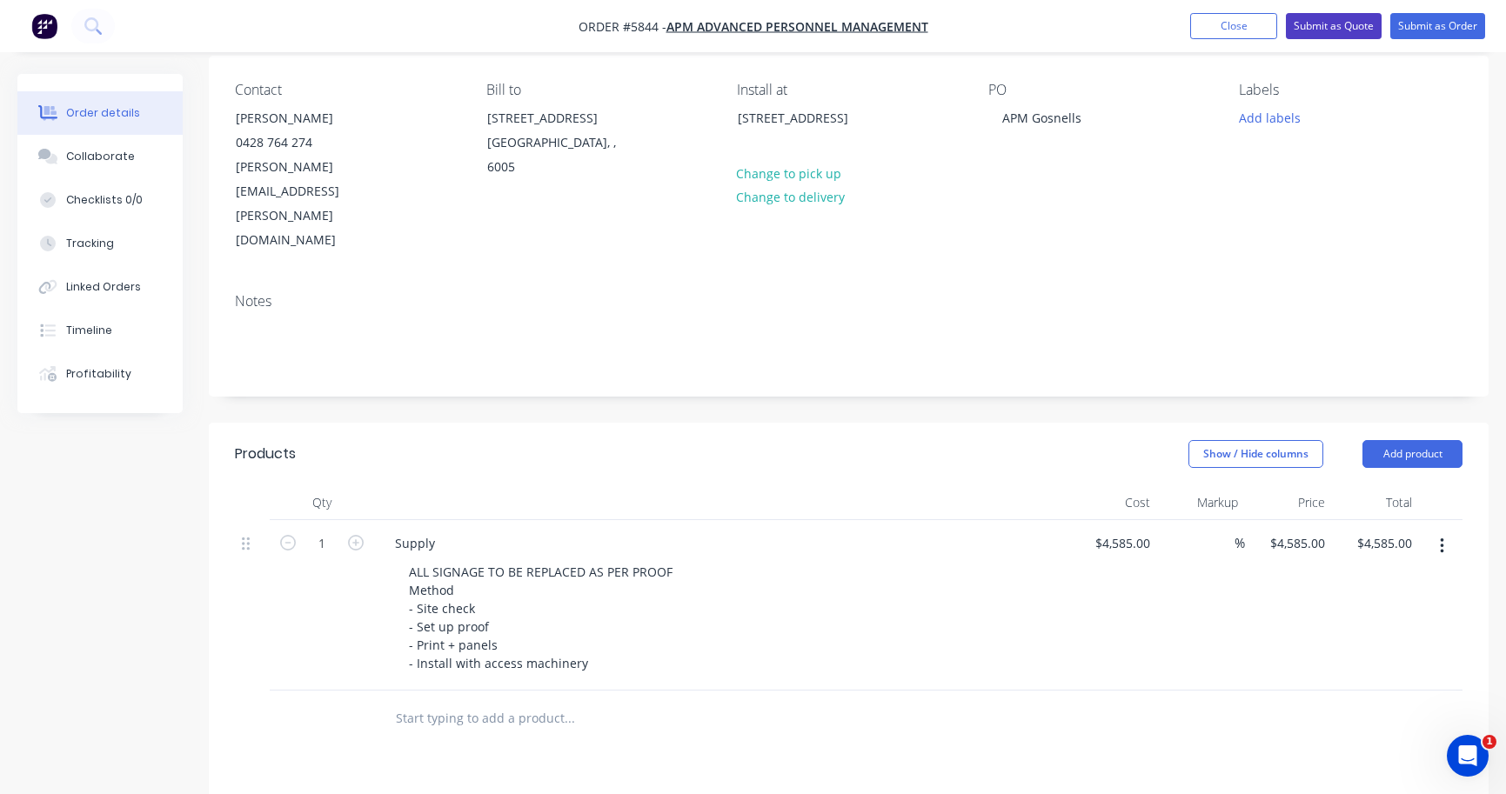
click at [1320, 36] on button "Submit as Quote" at bounding box center [1334, 26] width 96 height 26
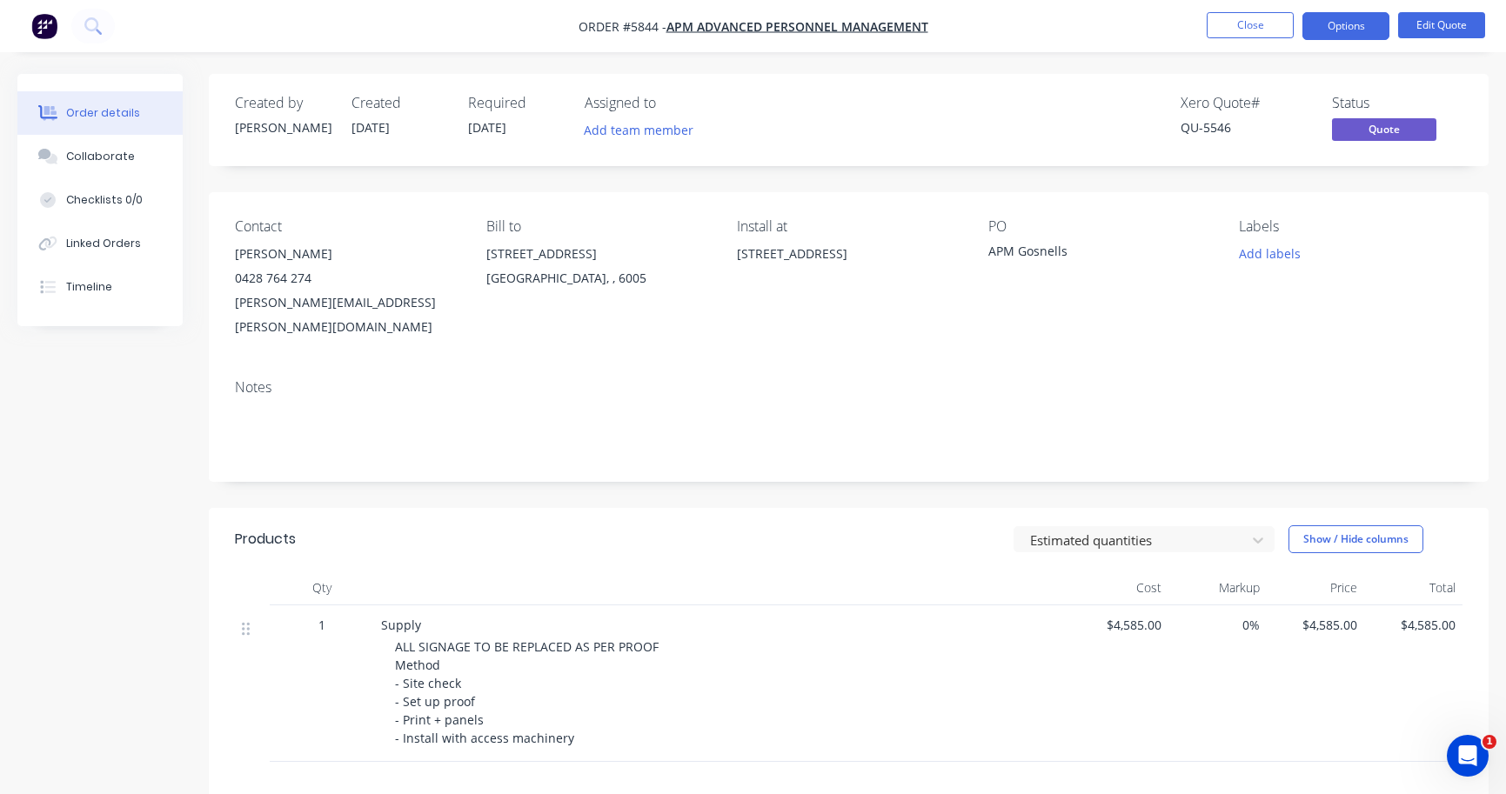
click at [1340, 34] on button "Options" at bounding box center [1345, 26] width 87 height 28
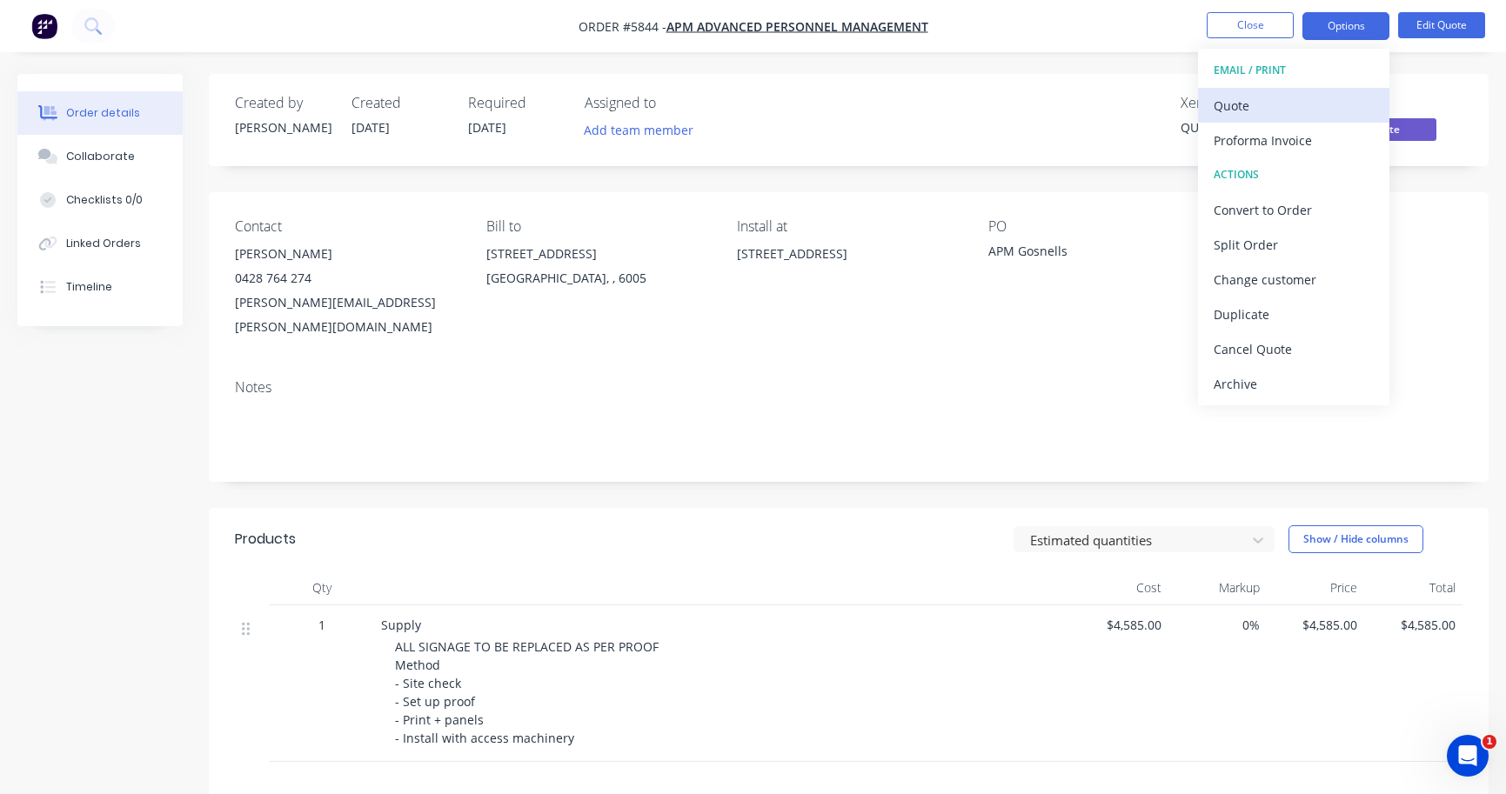
click at [1326, 100] on div "Quote" at bounding box center [1293, 105] width 160 height 25
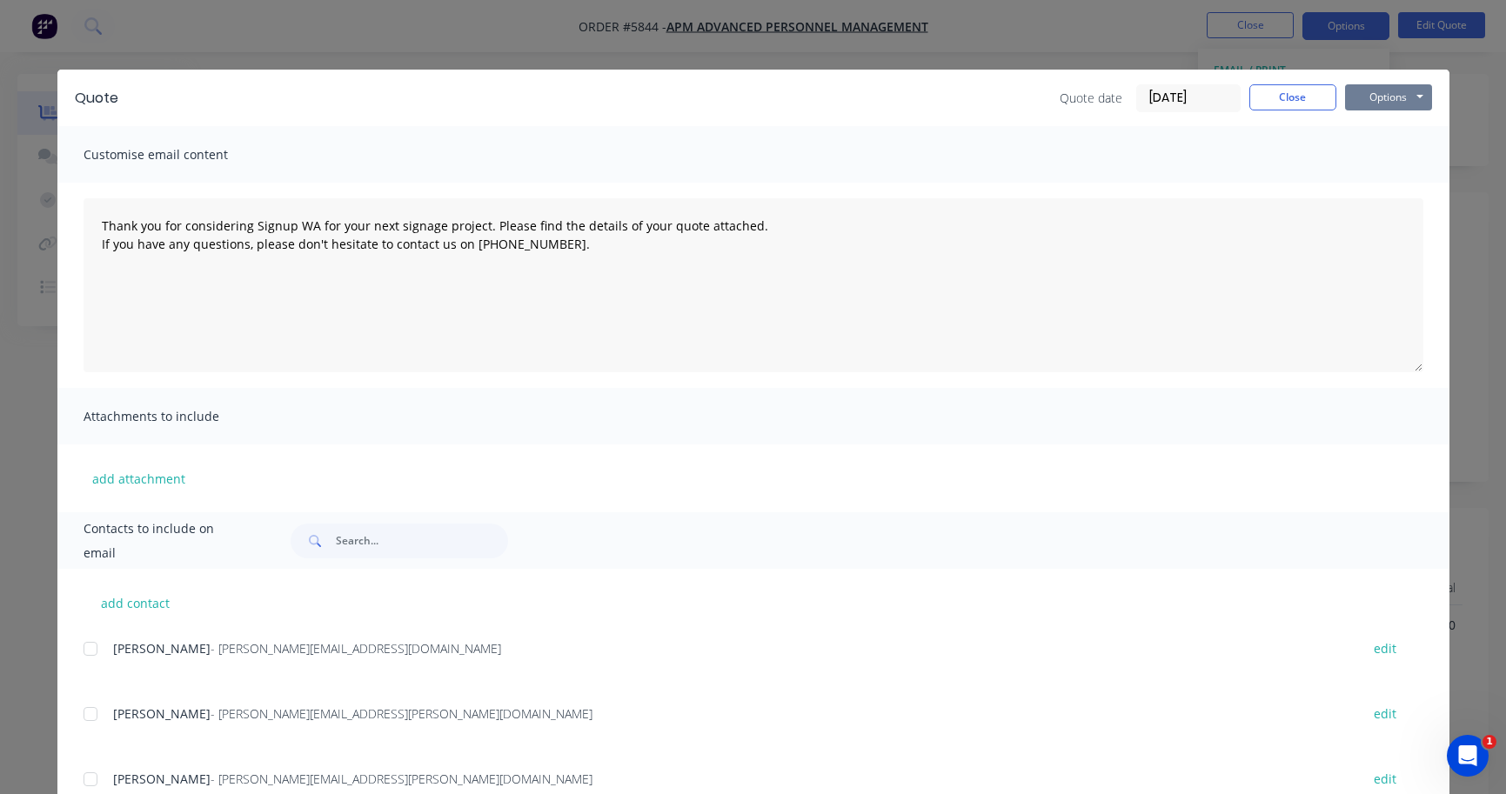
click at [1398, 95] on button "Options" at bounding box center [1388, 97] width 87 height 26
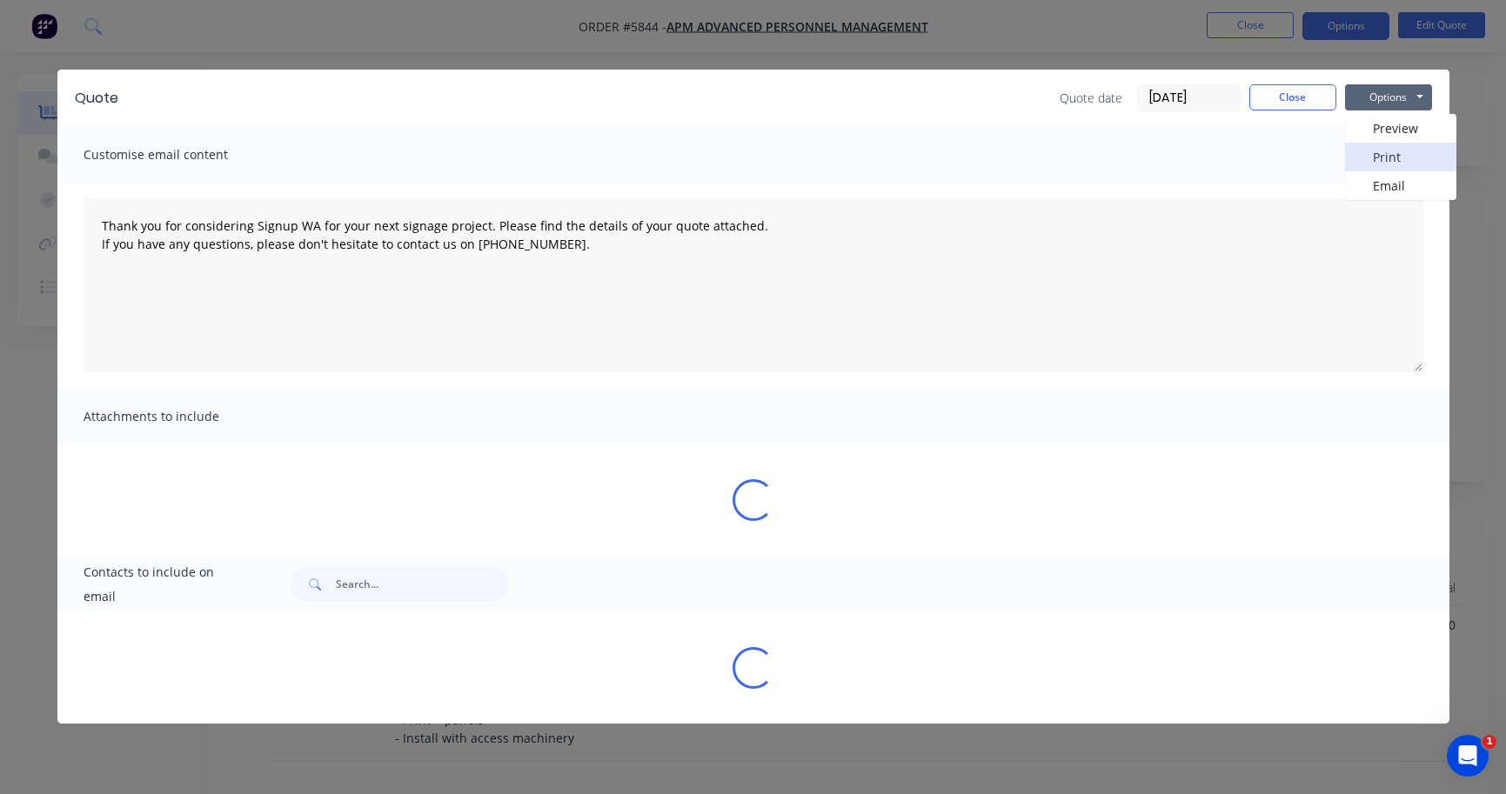
click at [1396, 164] on button "Print" at bounding box center [1400, 157] width 111 height 29
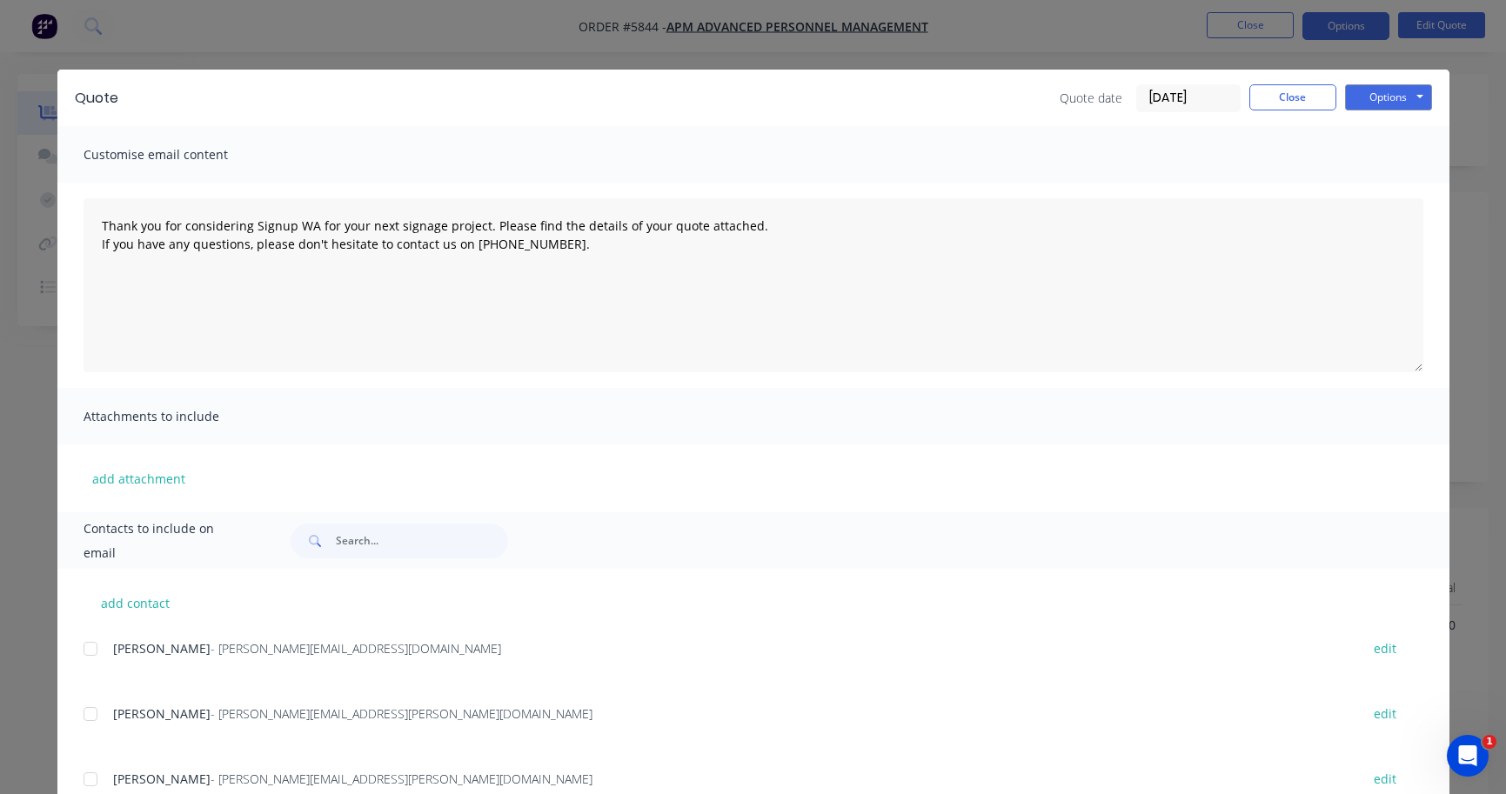
type textarea "Thank you for considering Signup WA for your next signage project. Please find …"
click at [1274, 83] on div "Quote Quote date 03/10/25 Close Options Preview Print Email" at bounding box center [753, 98] width 1392 height 57
click at [1274, 96] on button "Close" at bounding box center [1292, 97] width 87 height 26
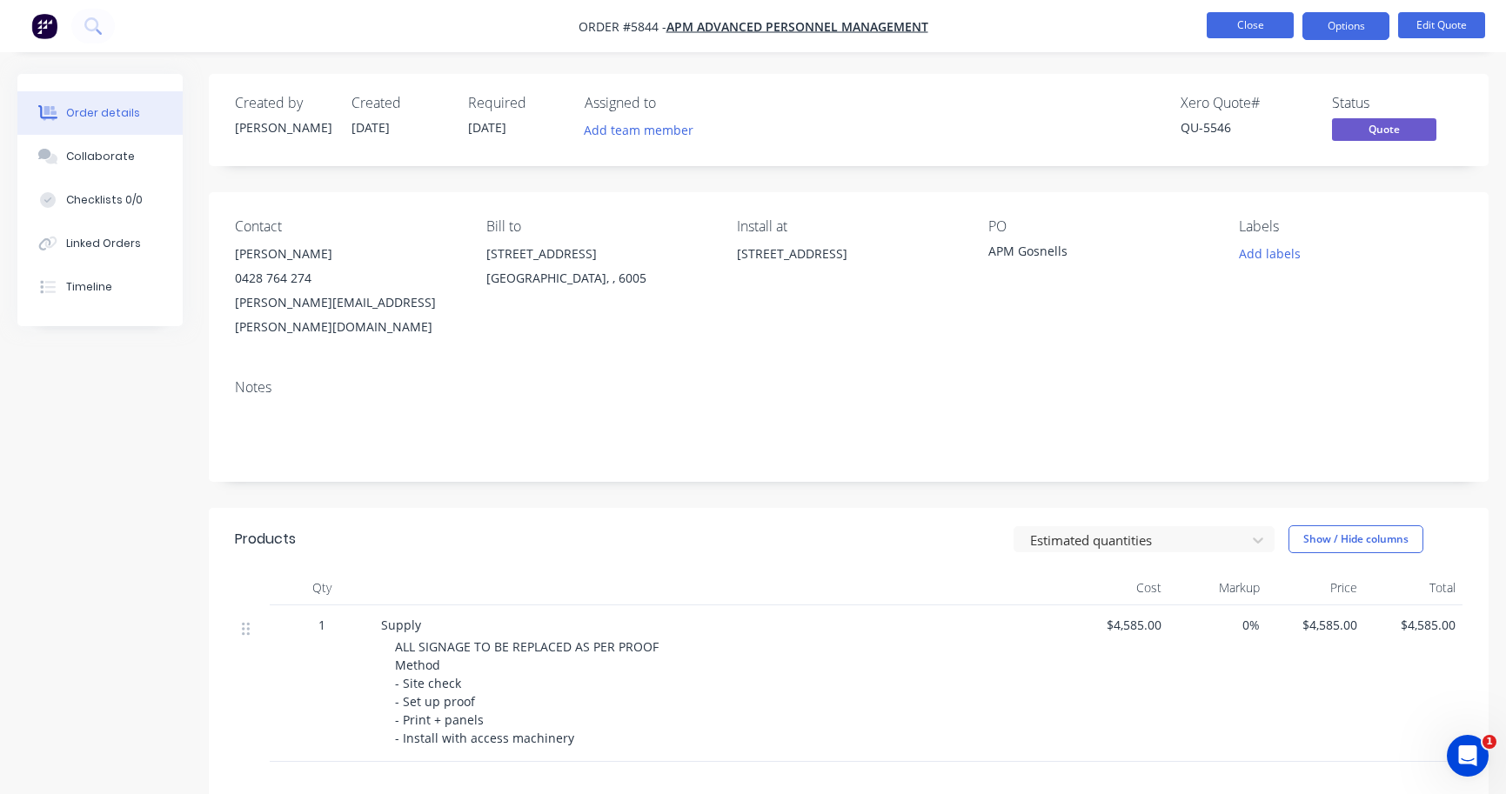
click at [1260, 23] on button "Close" at bounding box center [1249, 25] width 87 height 26
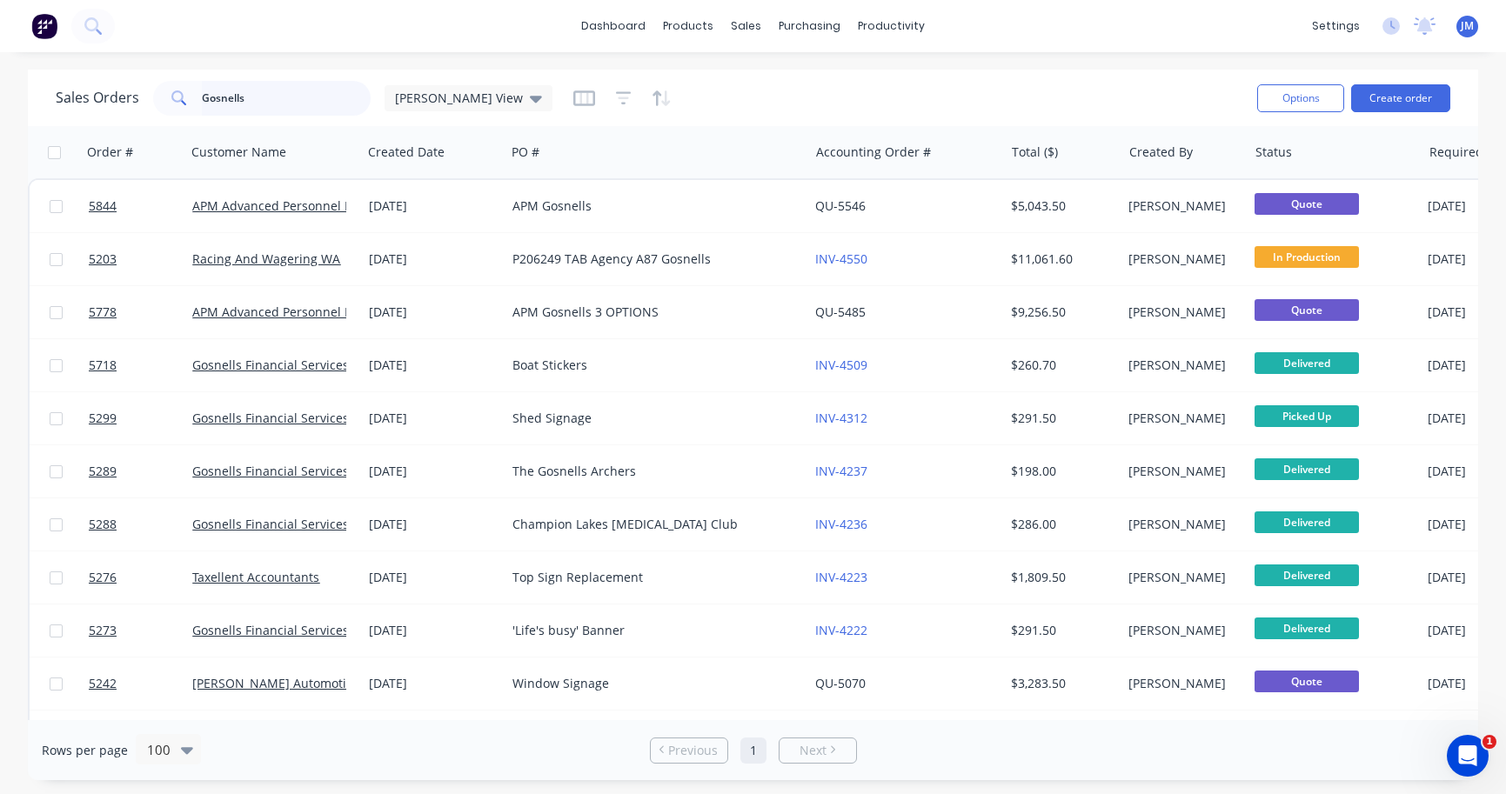
click at [234, 99] on input "Gosnells" at bounding box center [287, 98] width 170 height 35
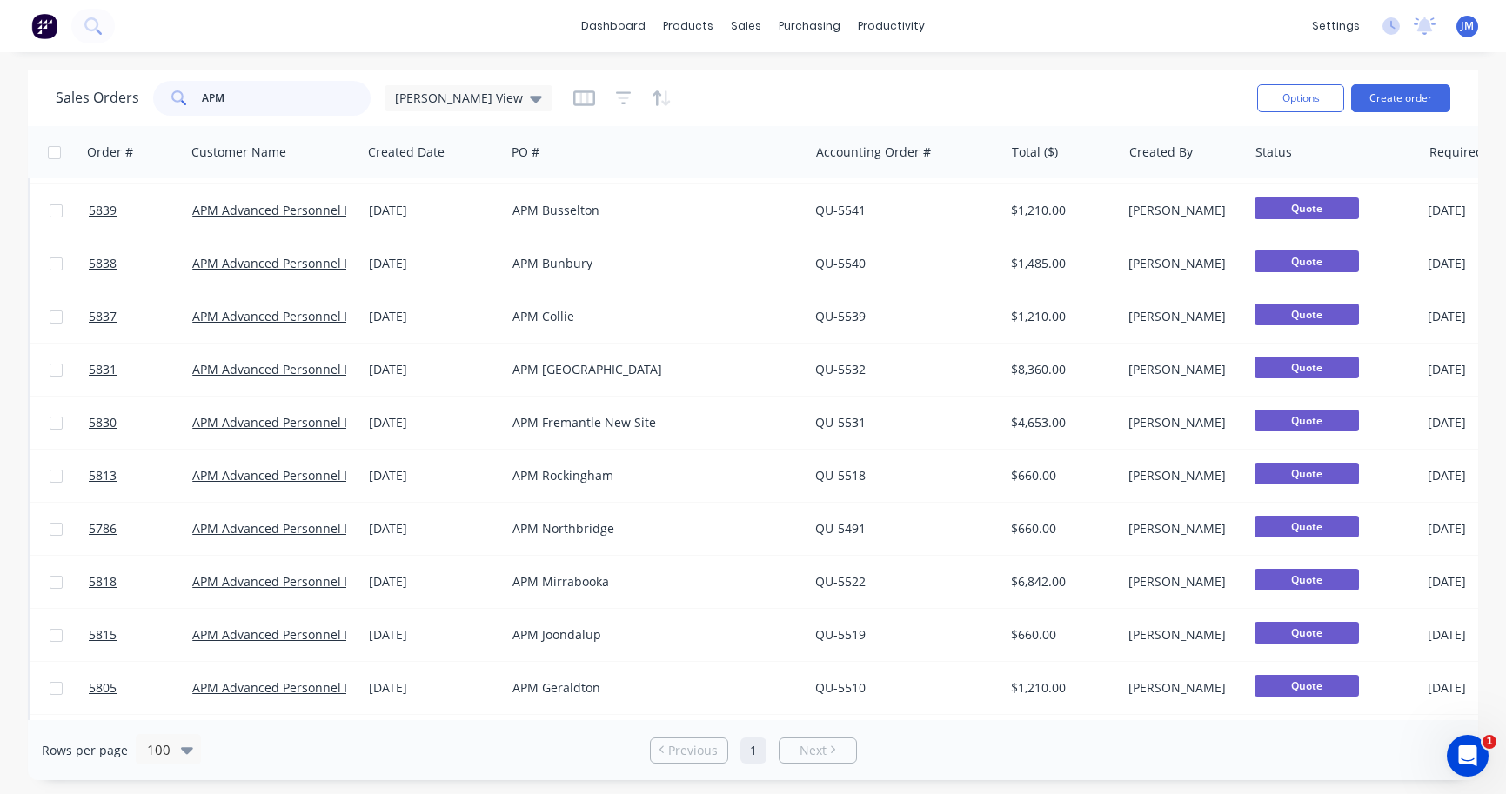
scroll to position [57, 0]
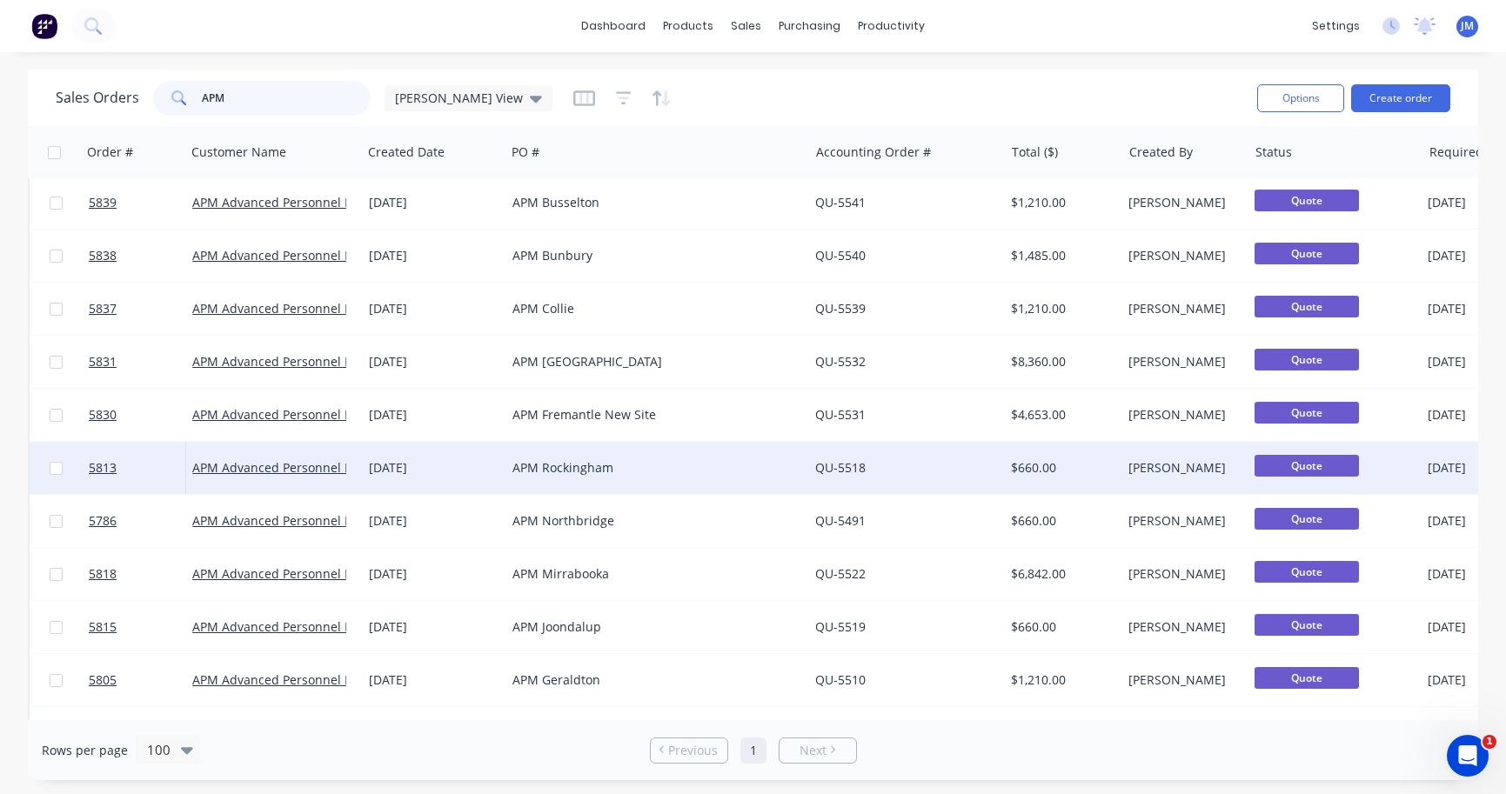
type input "APM"
click at [552, 463] on div "APM Rockingham" at bounding box center [649, 467] width 275 height 17
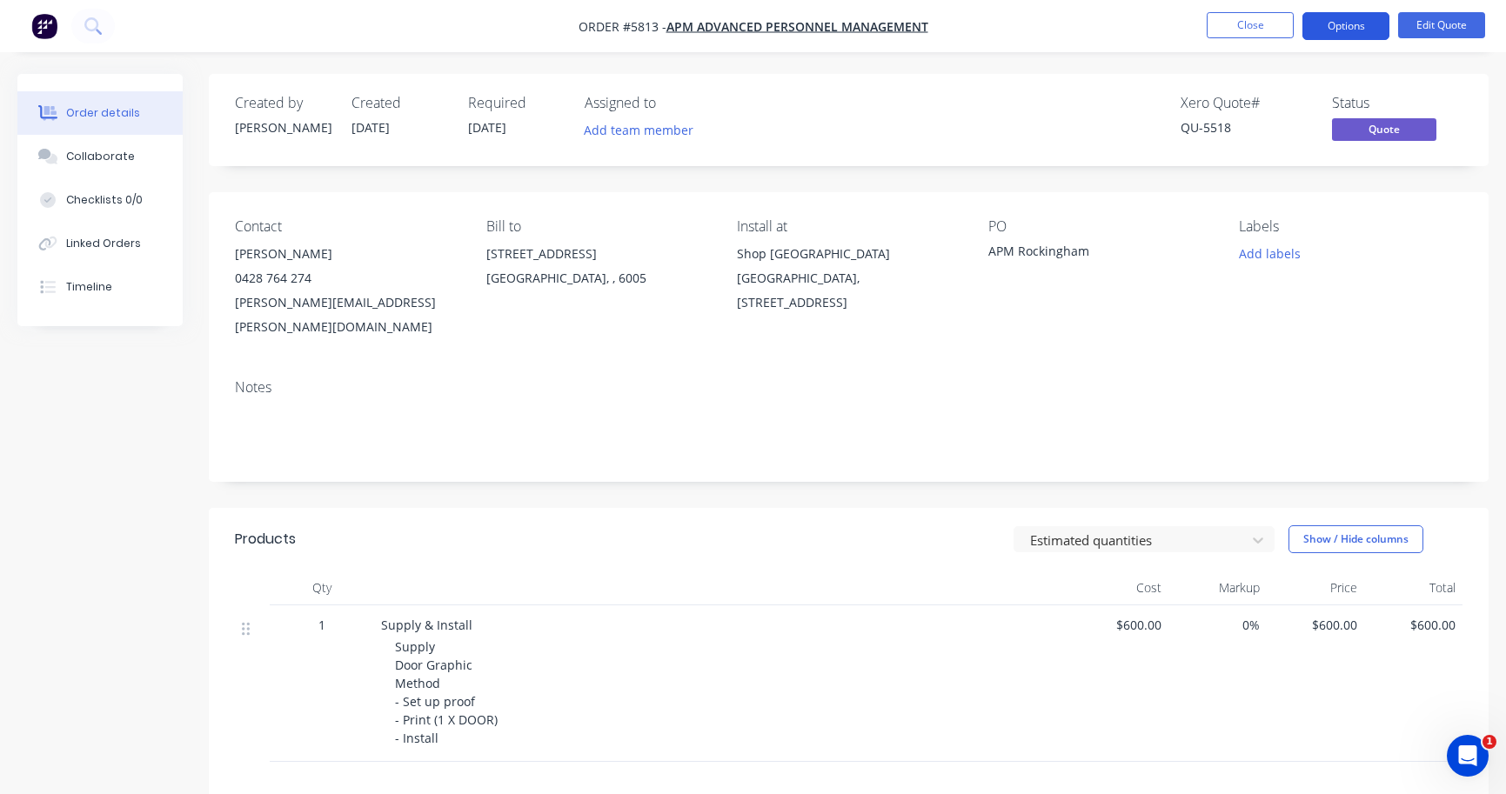
click at [1346, 20] on button "Options" at bounding box center [1345, 26] width 87 height 28
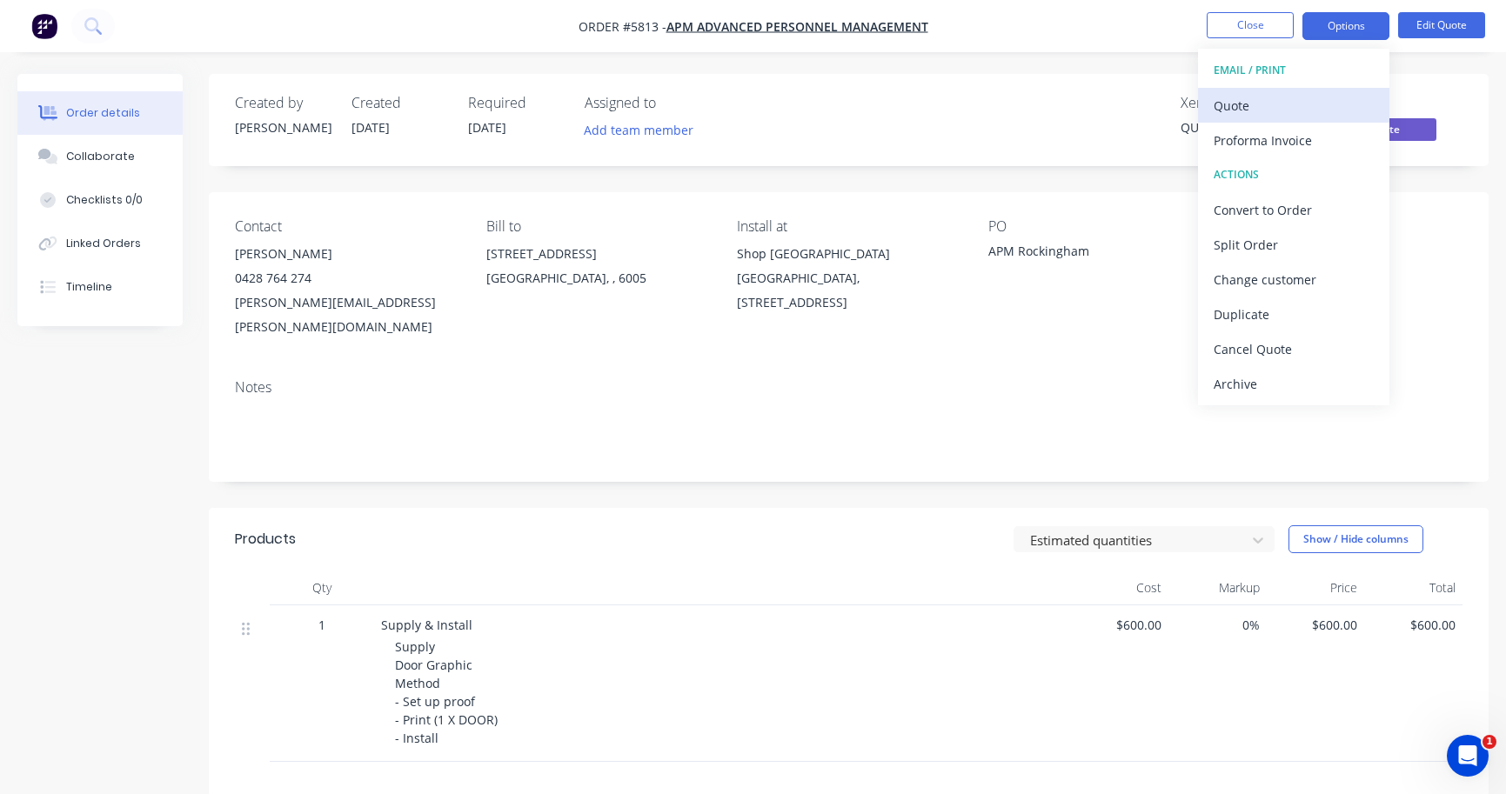
click at [1282, 111] on div "Quote" at bounding box center [1293, 105] width 160 height 25
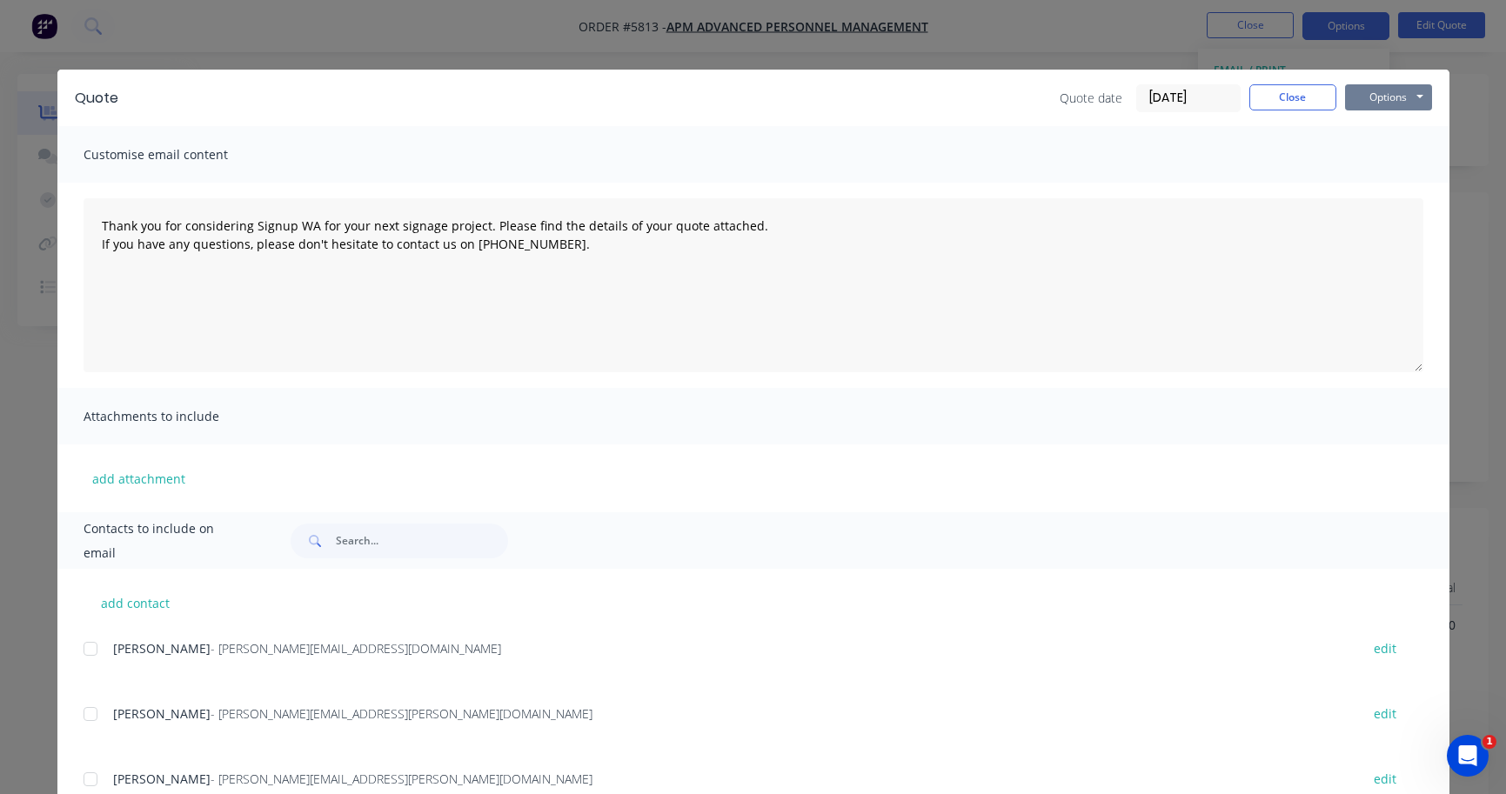
click at [1385, 96] on button "Options" at bounding box center [1388, 97] width 87 height 26
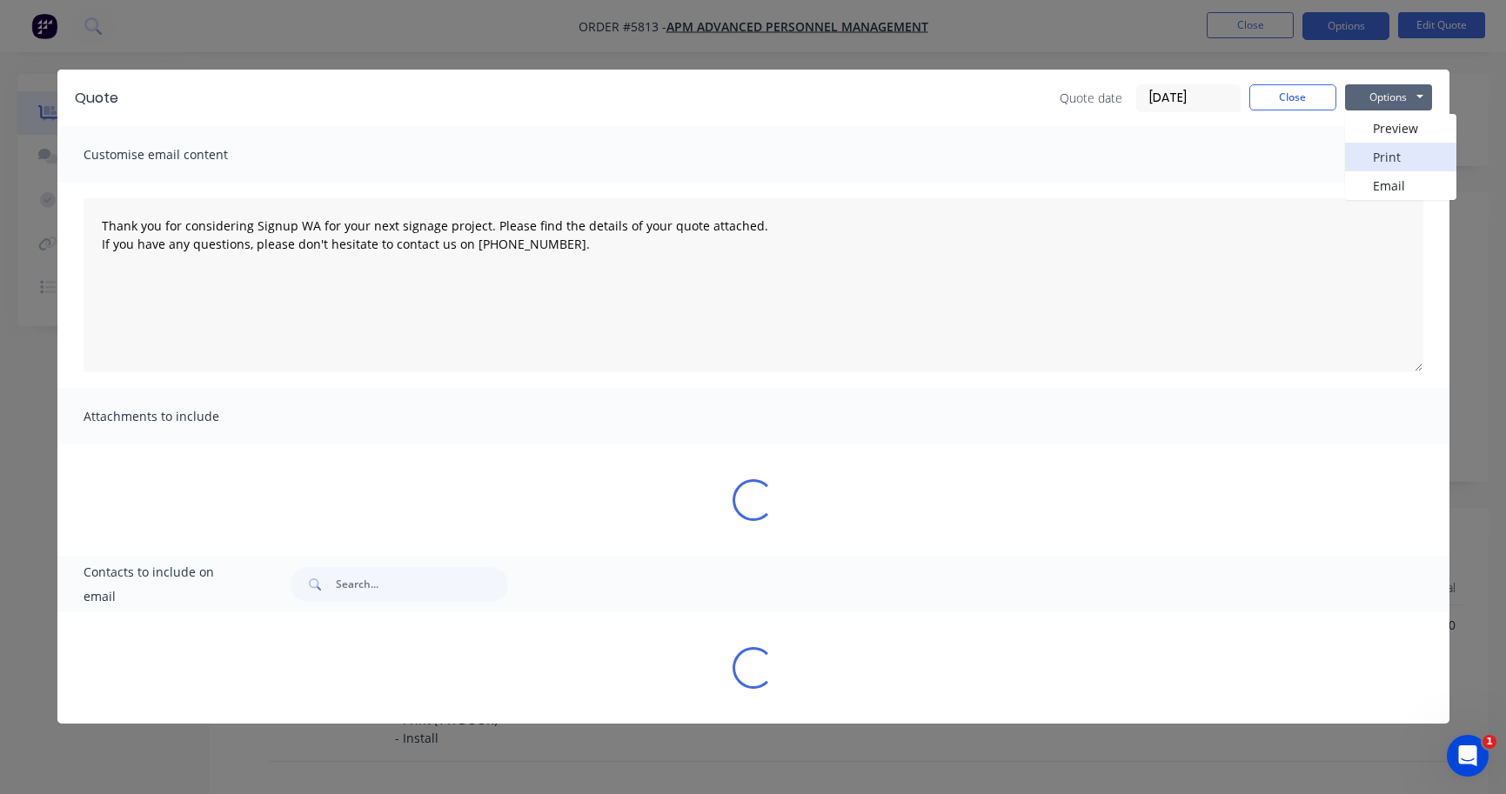
click at [1394, 153] on button "Print" at bounding box center [1400, 157] width 111 height 29
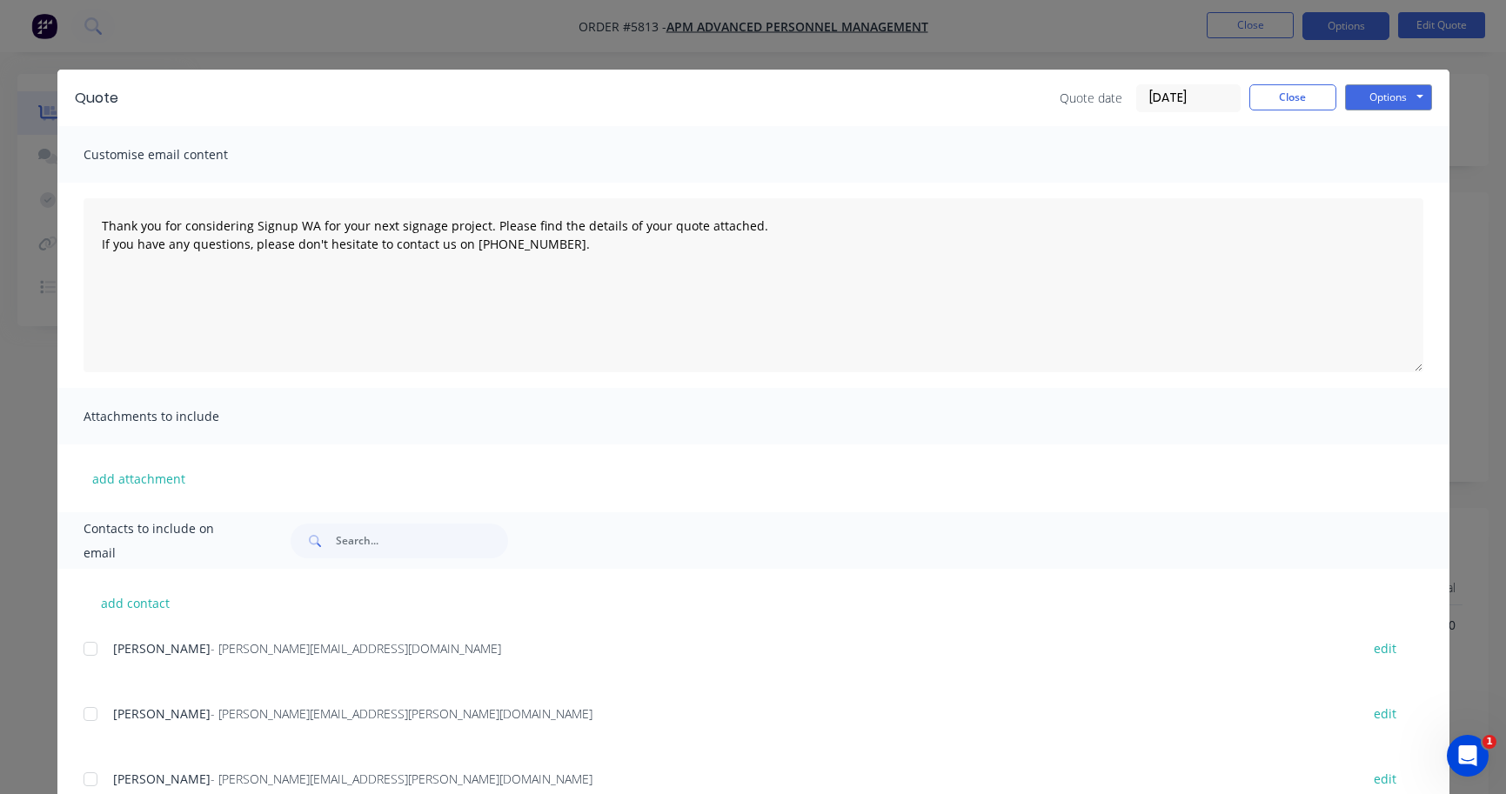
type textarea "Thank you for considering Signup WA for your next signage project. Please find …"
